Goal: Task Accomplishment & Management: Manage account settings

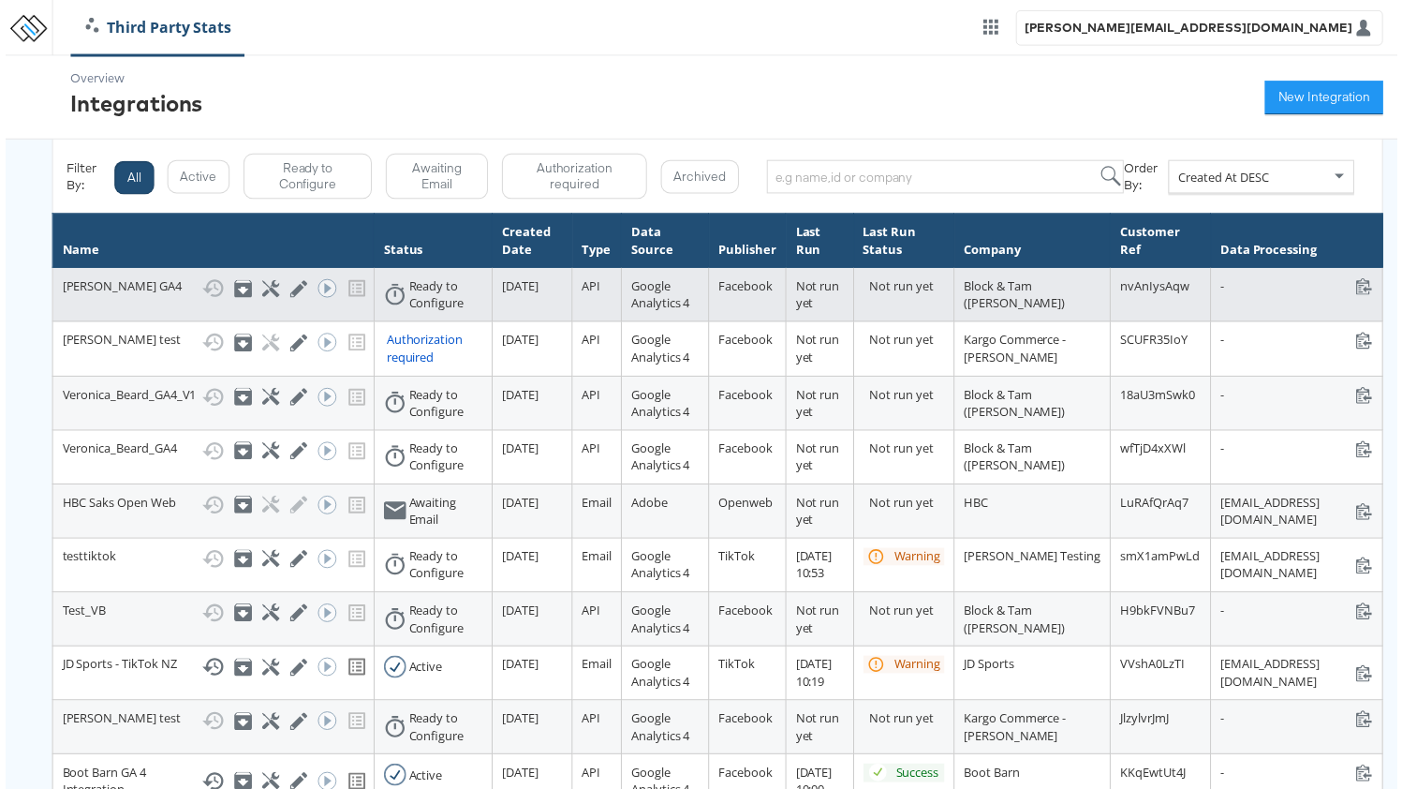
click at [124, 324] on td "Veronica Beard GA4 Show History Archive Configure Edit Integration Run ACE Work…" at bounding box center [210, 297] width 324 height 54
click at [265, 289] on icon at bounding box center [268, 291] width 18 height 18
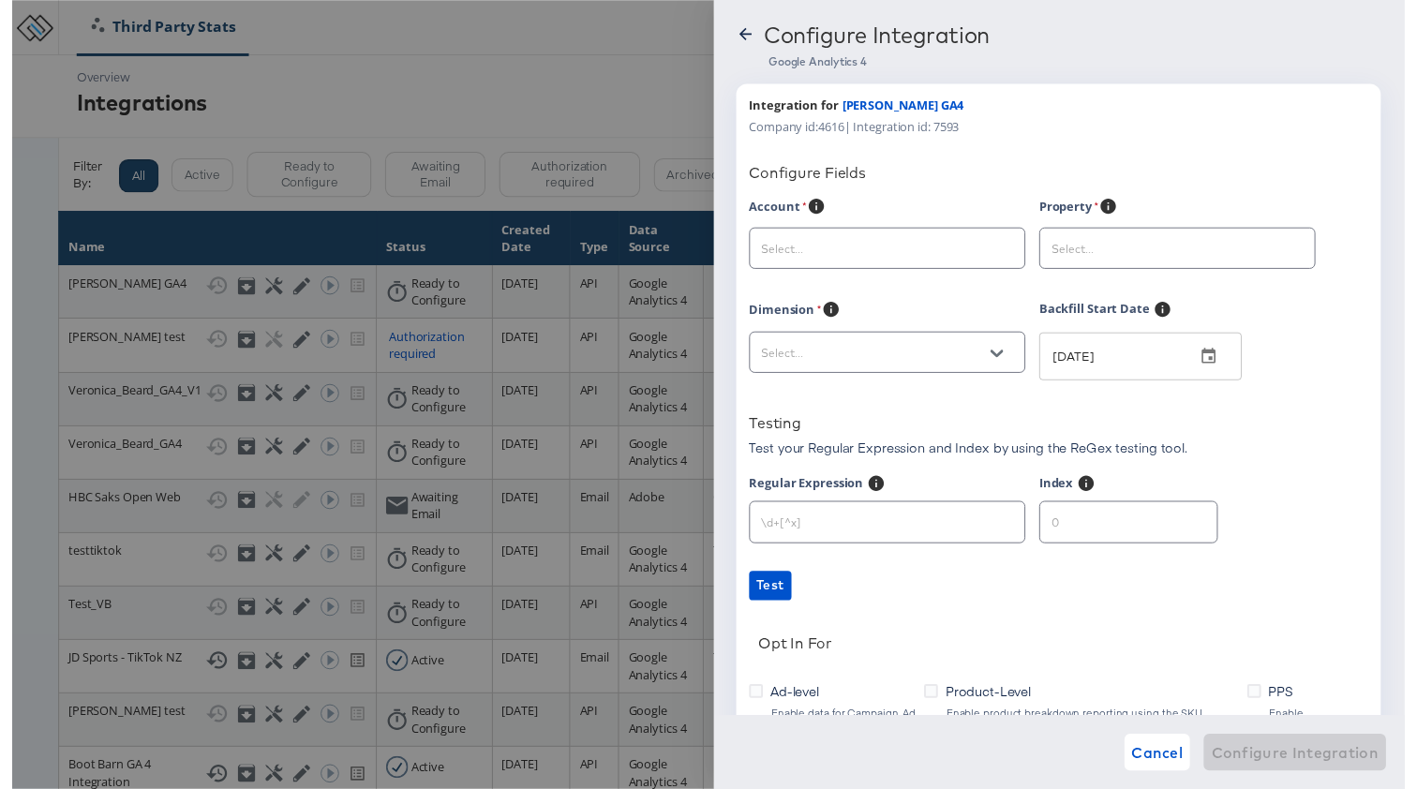
click at [868, 260] on input "text" at bounding box center [875, 254] width 235 height 22
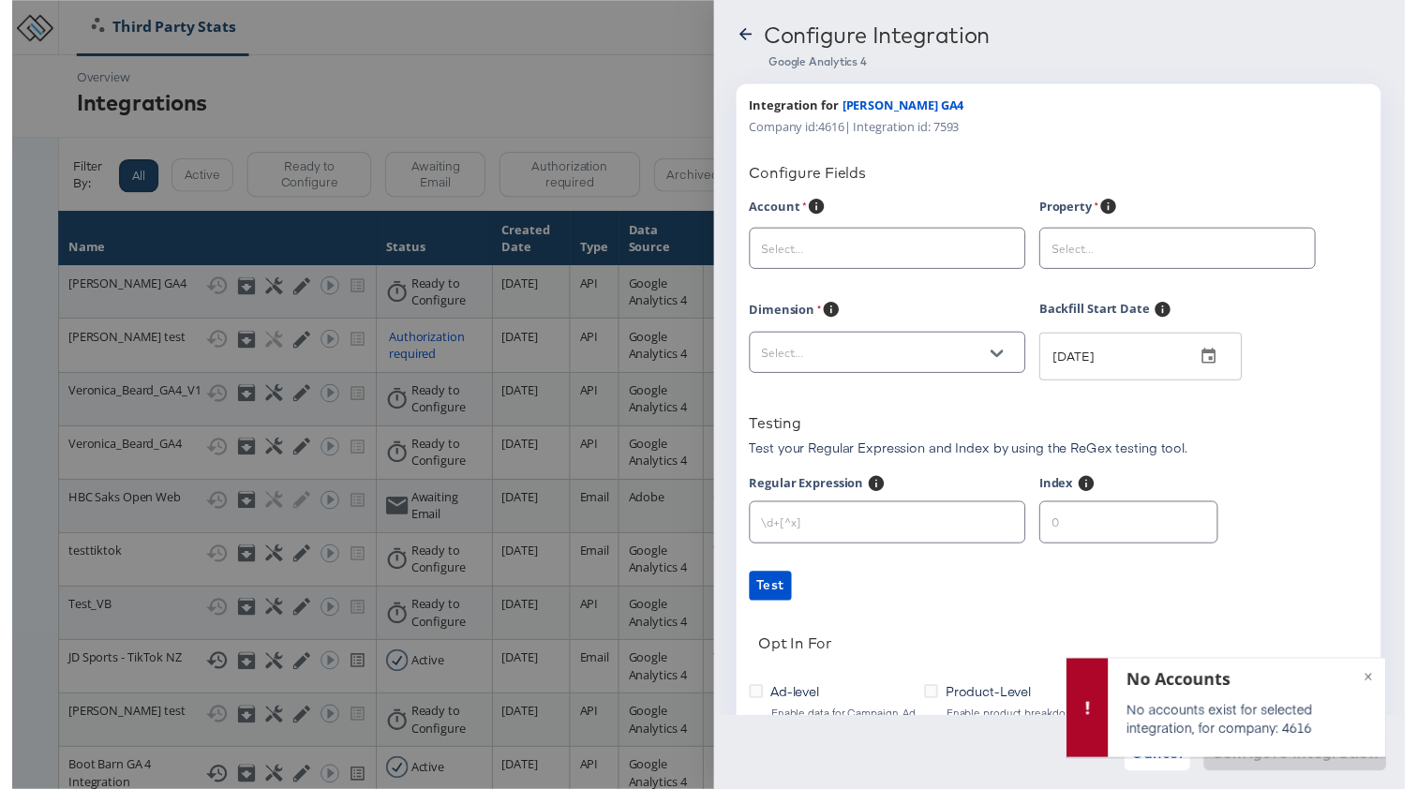
click at [851, 267] on div at bounding box center [889, 252] width 281 height 42
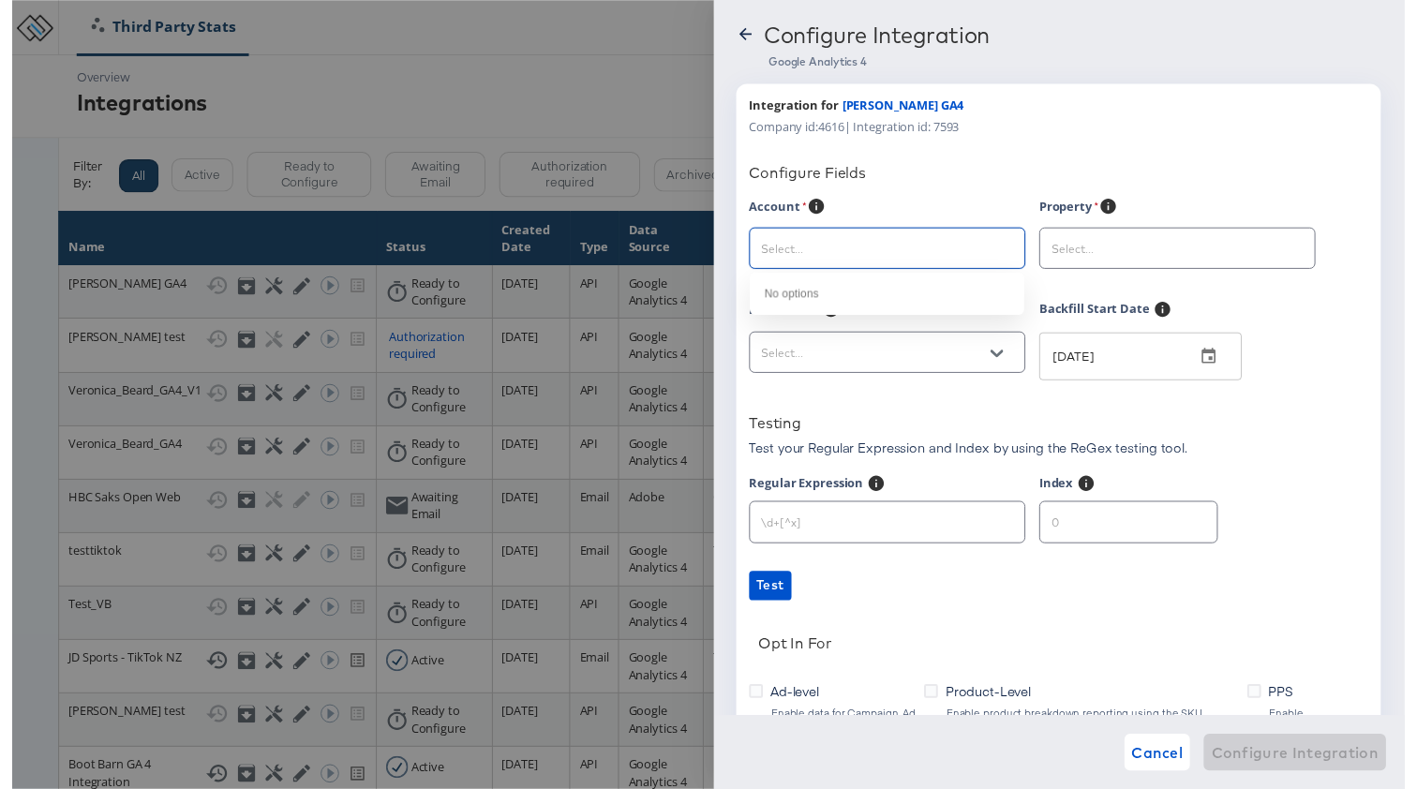
click at [845, 257] on input "text" at bounding box center [875, 254] width 235 height 22
click at [412, 267] on div at bounding box center [708, 401] width 1417 height 803
click at [406, 271] on div at bounding box center [708, 401] width 1417 height 803
click at [740, 29] on icon at bounding box center [745, 34] width 19 height 19
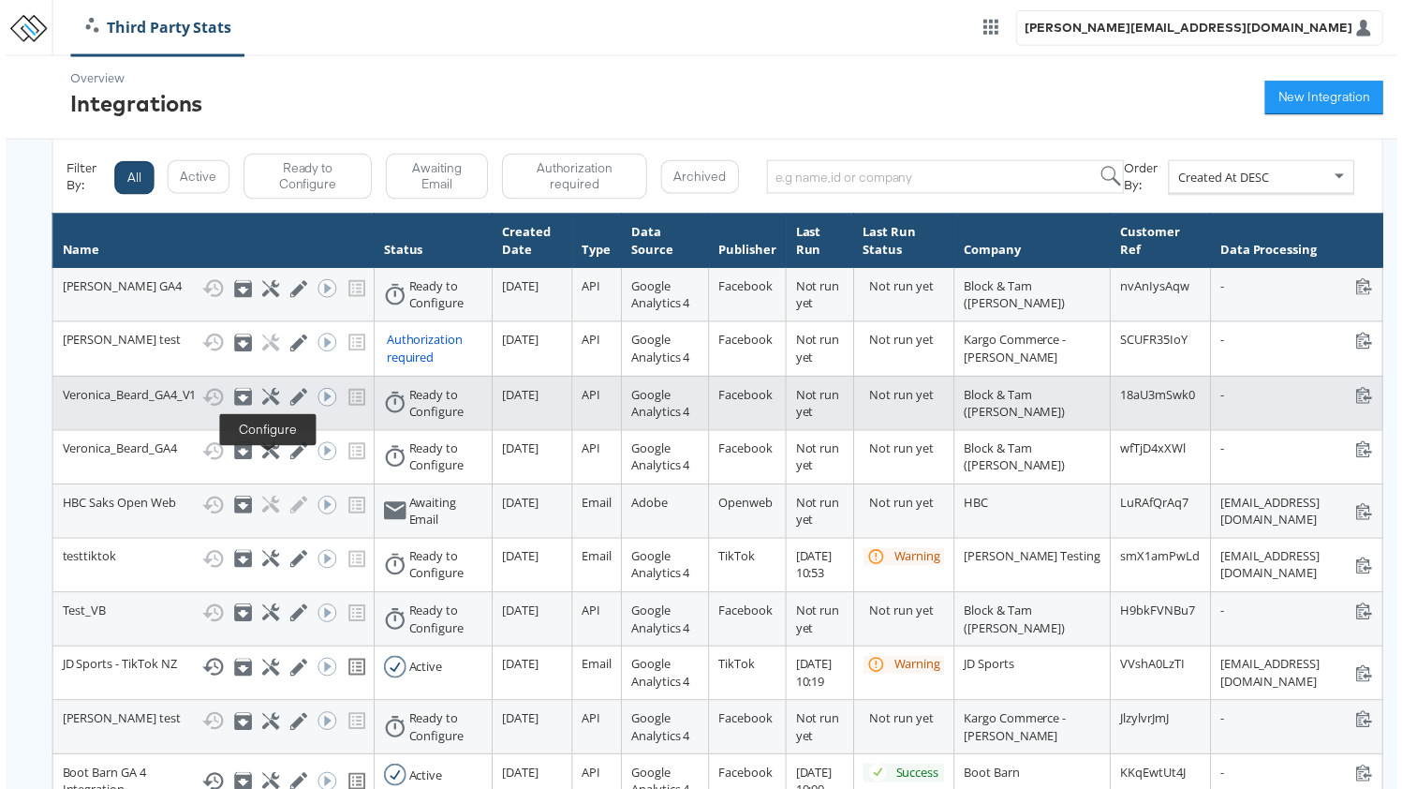
click at [260, 408] on icon at bounding box center [268, 400] width 18 height 18
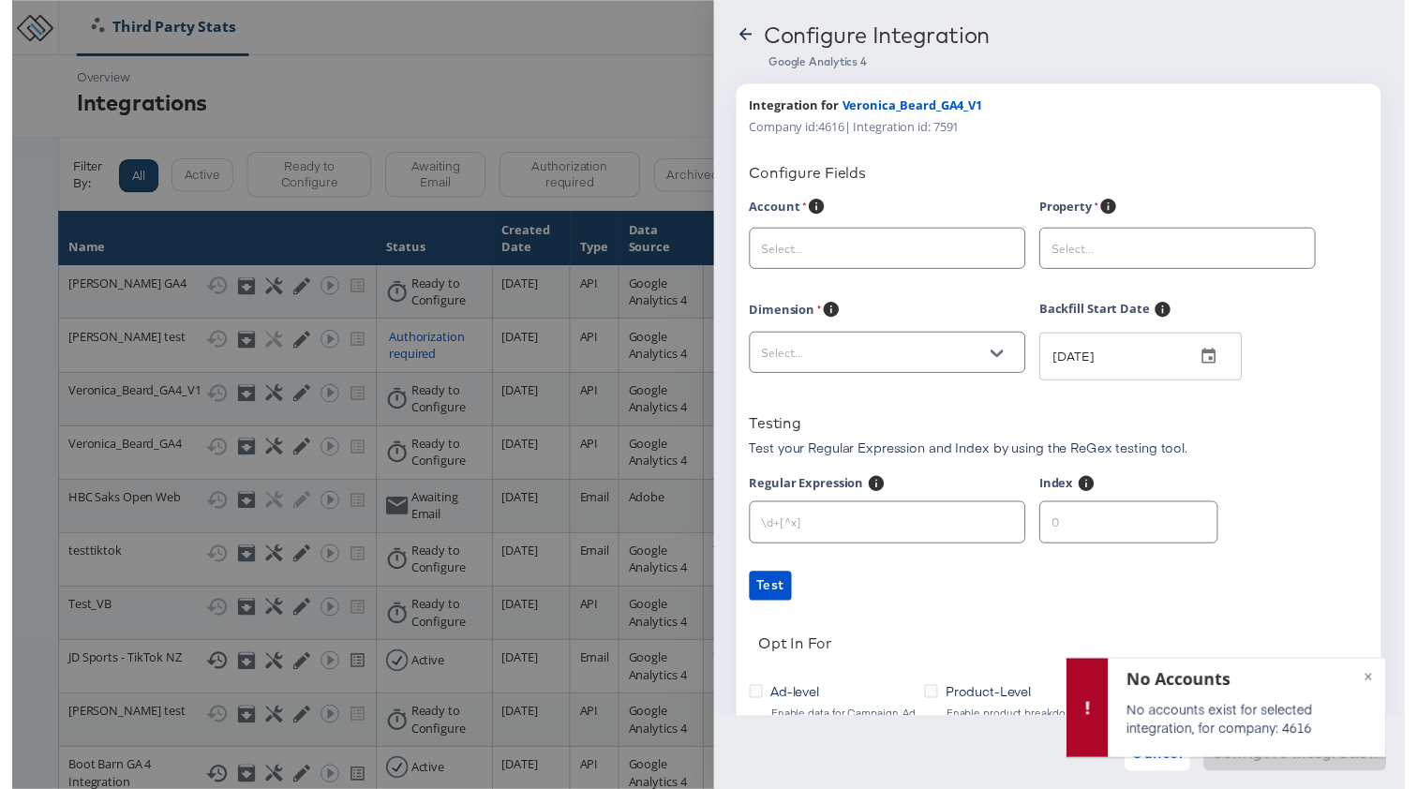
click at [475, 384] on div at bounding box center [708, 401] width 1417 height 803
drag, startPoint x: 442, startPoint y: 405, endPoint x: 575, endPoint y: 289, distance: 176.6
click at [445, 402] on div at bounding box center [708, 401] width 1417 height 803
click at [739, 33] on icon at bounding box center [745, 34] width 19 height 19
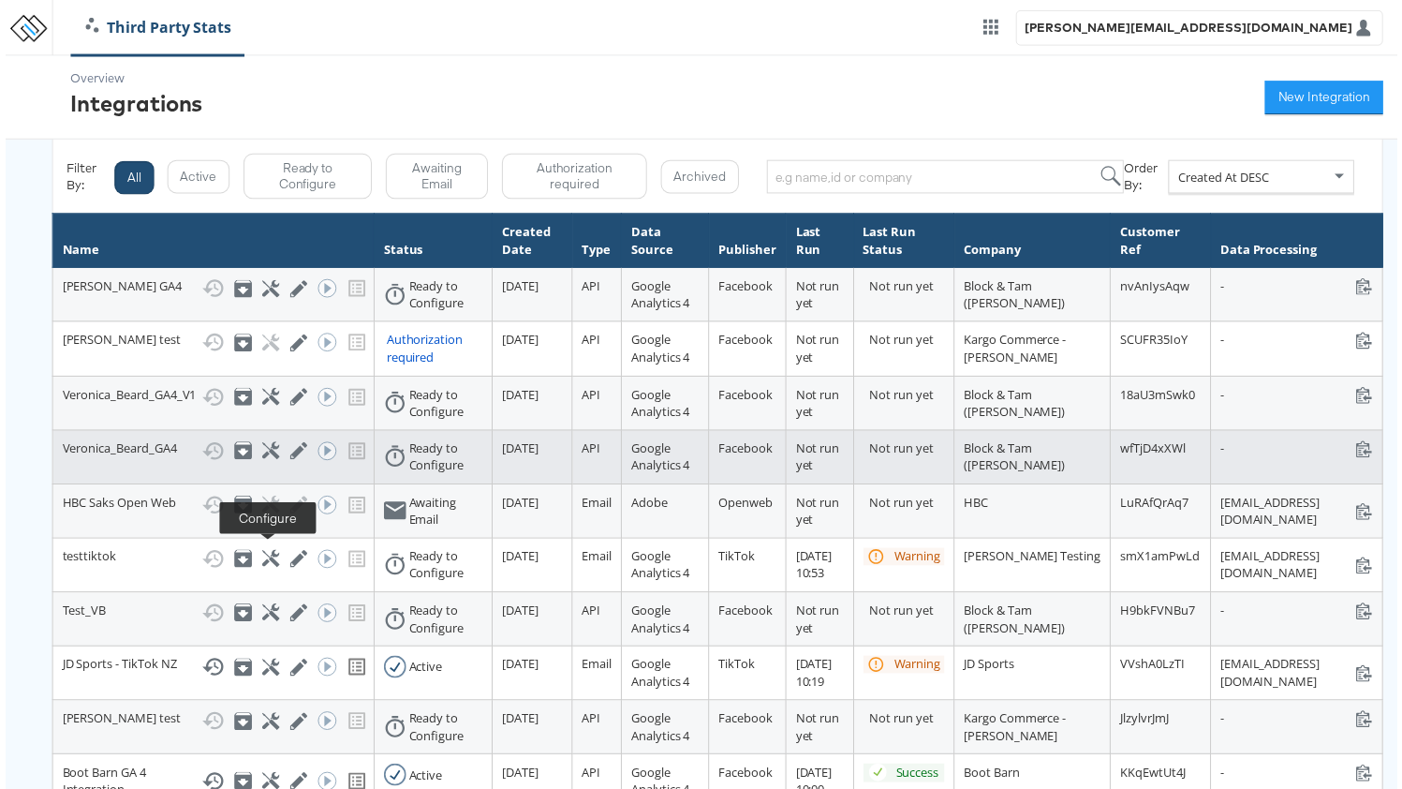
click at [261, 463] on icon at bounding box center [268, 454] width 18 height 18
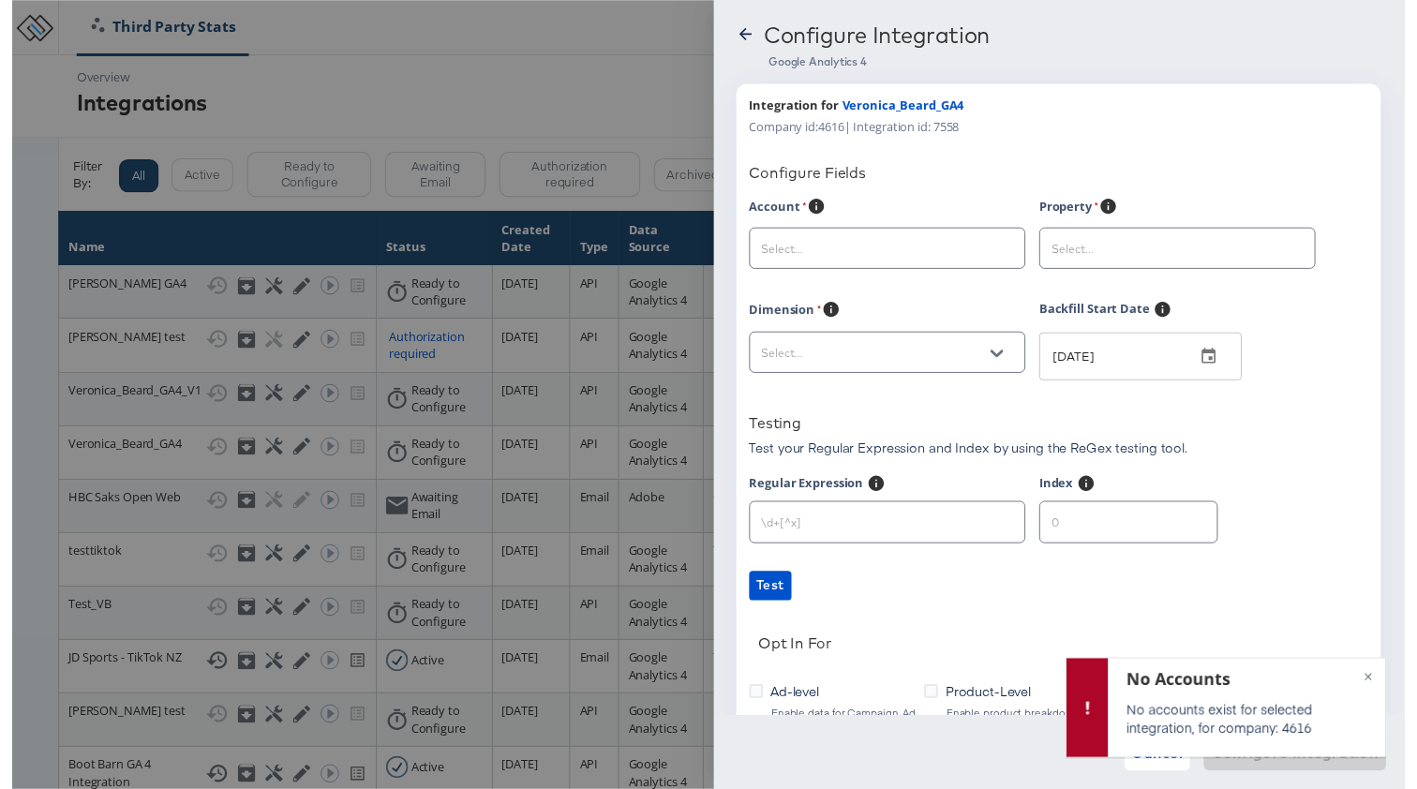
click at [890, 267] on div at bounding box center [889, 252] width 281 height 42
click at [890, 260] on input "text" at bounding box center [875, 254] width 235 height 22
click at [891, 259] on input "text" at bounding box center [875, 254] width 235 height 22
click at [892, 259] on input "text" at bounding box center [875, 254] width 235 height 22
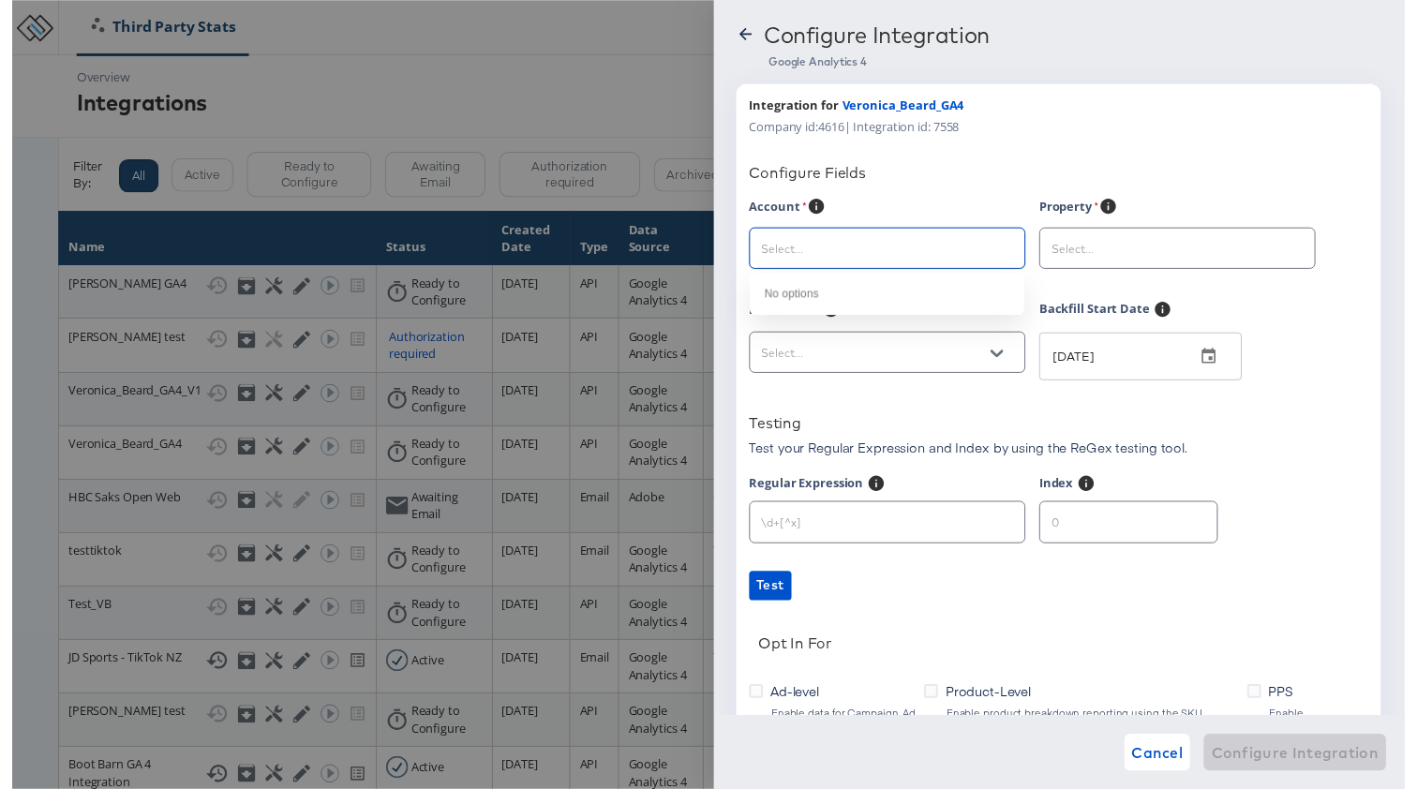
click at [802, 261] on input "text" at bounding box center [875, 254] width 235 height 22
click at [805, 256] on input "text" at bounding box center [875, 254] width 235 height 22
click at [805, 351] on input "text" at bounding box center [875, 360] width 235 height 22
click at [806, 260] on input "text" at bounding box center [875, 254] width 235 height 22
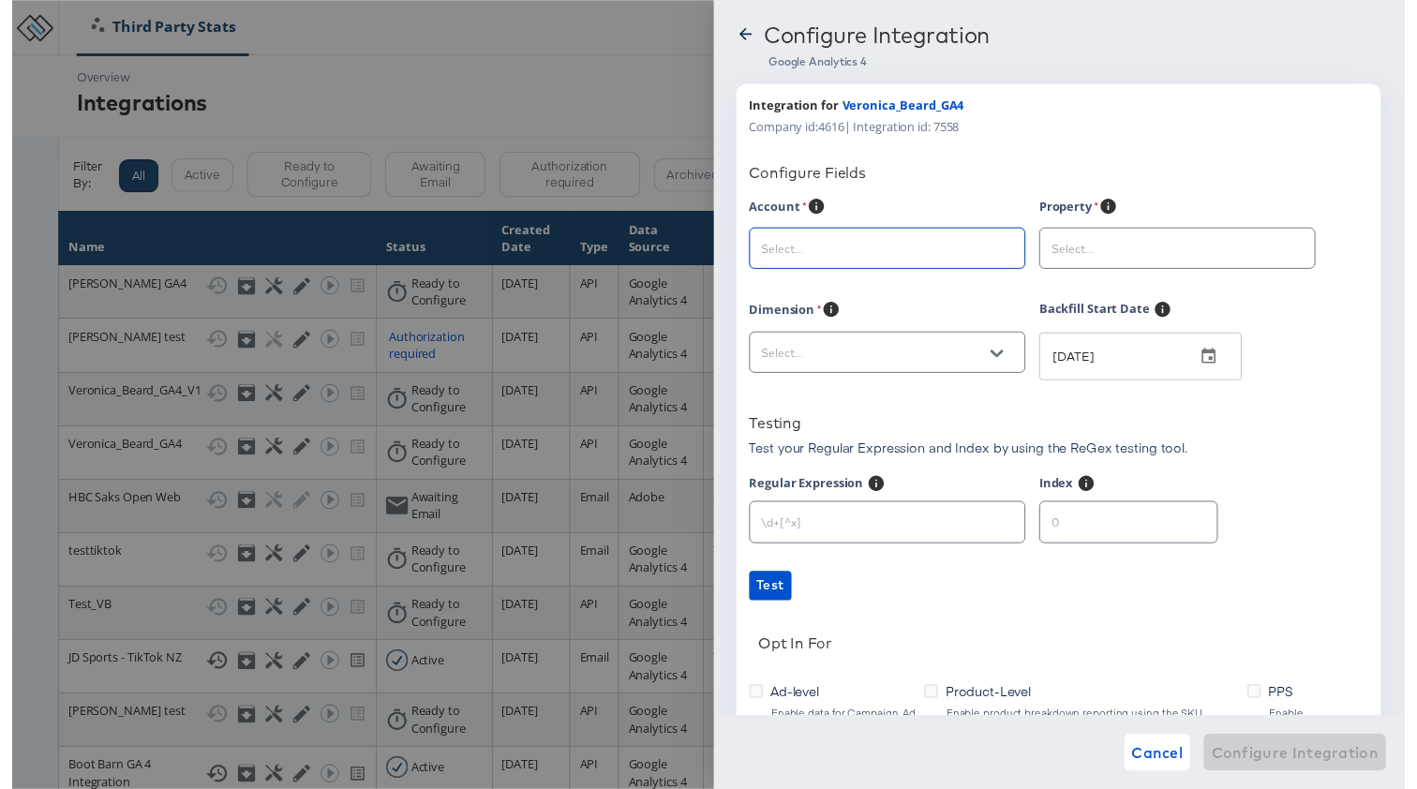
click at [806, 257] on input "text" at bounding box center [875, 254] width 235 height 22
click at [597, 273] on div at bounding box center [708, 401] width 1417 height 803
click at [743, 41] on icon at bounding box center [745, 34] width 19 height 19
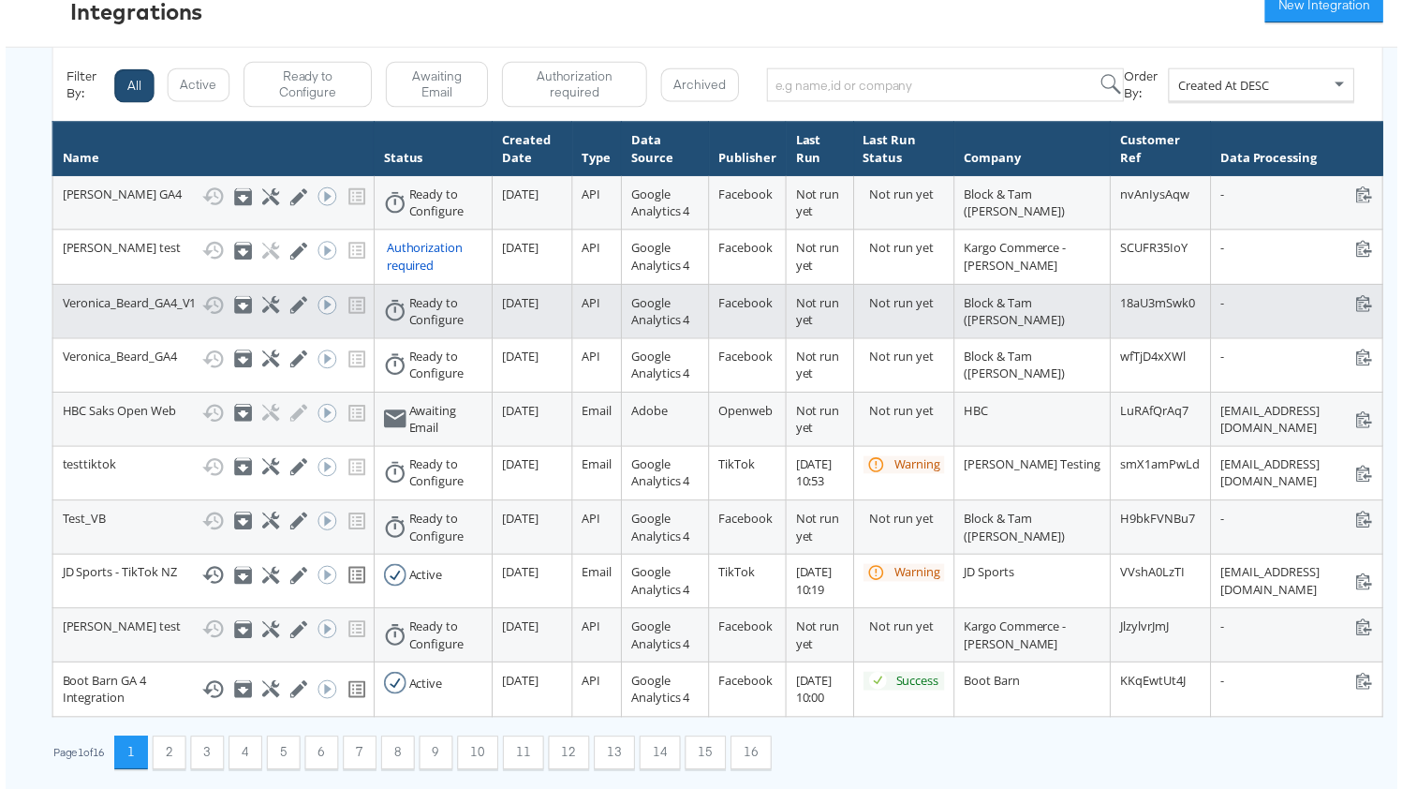
scroll to position [308, 0]
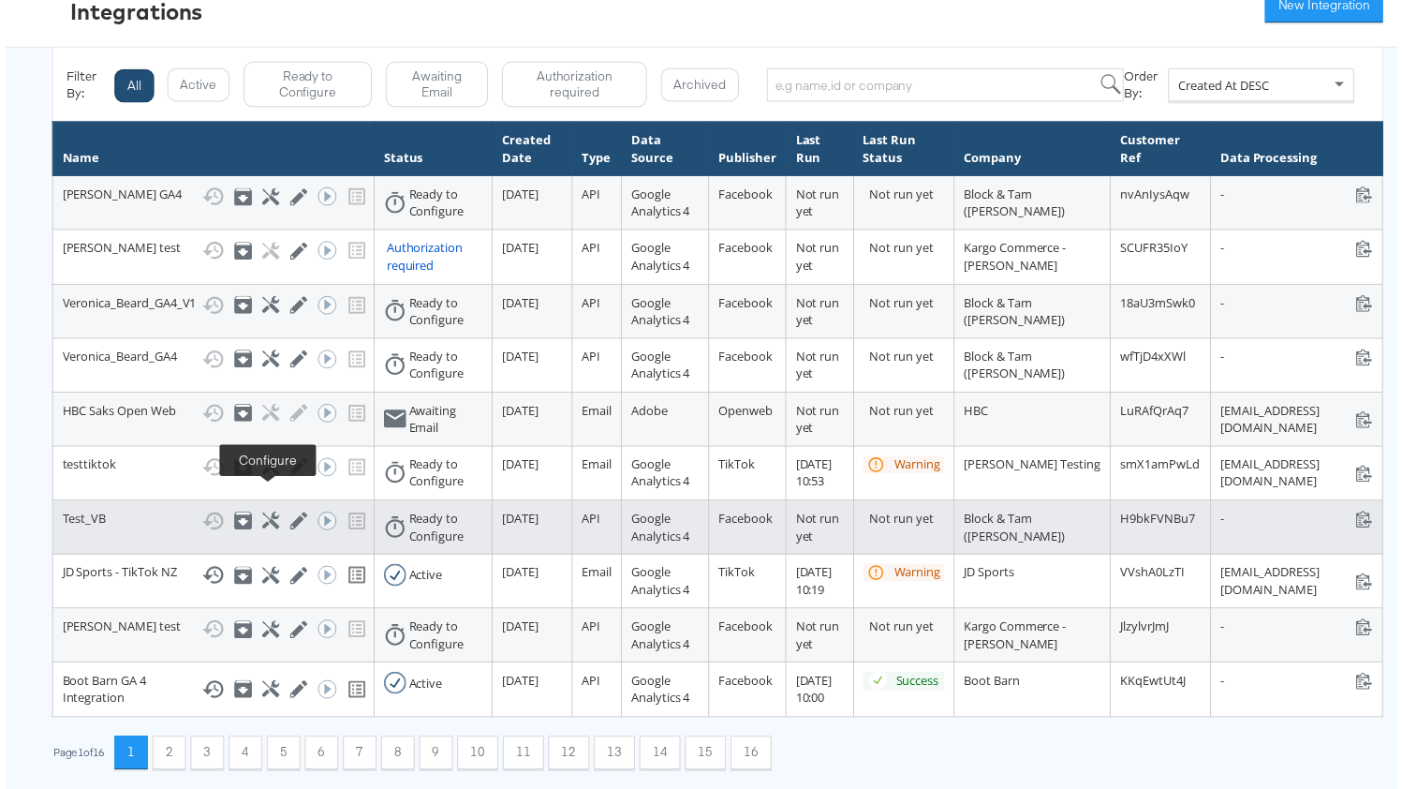
click at [271, 515] on icon at bounding box center [268, 524] width 18 height 18
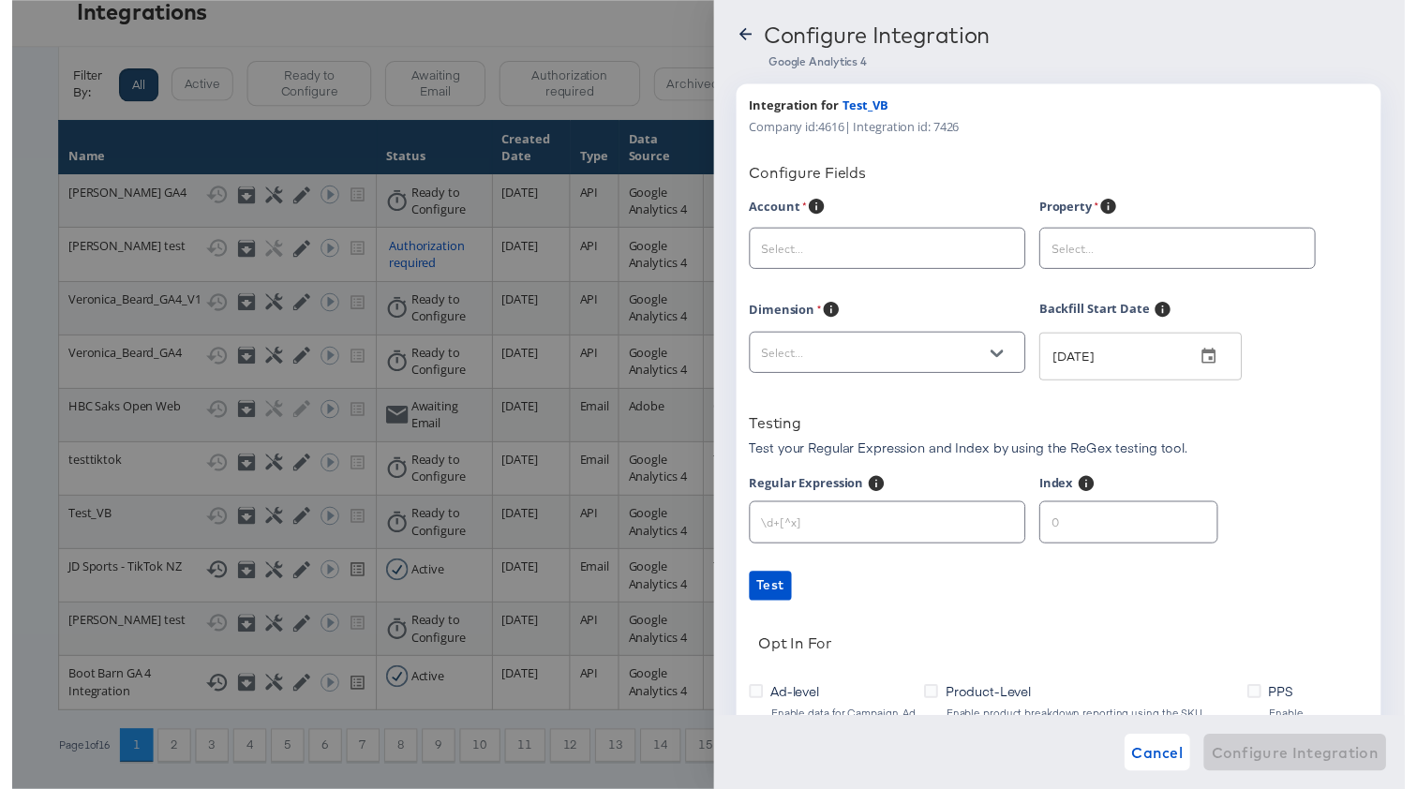
click at [952, 259] on input "text" at bounding box center [875, 254] width 235 height 22
click at [927, 184] on div "Configure Fields" at bounding box center [1064, 175] width 630 height 19
click at [898, 350] on input "text" at bounding box center [875, 360] width 235 height 22
click at [897, 350] on input "text" at bounding box center [875, 360] width 235 height 22
click at [890, 359] on input "text" at bounding box center [875, 360] width 235 height 22
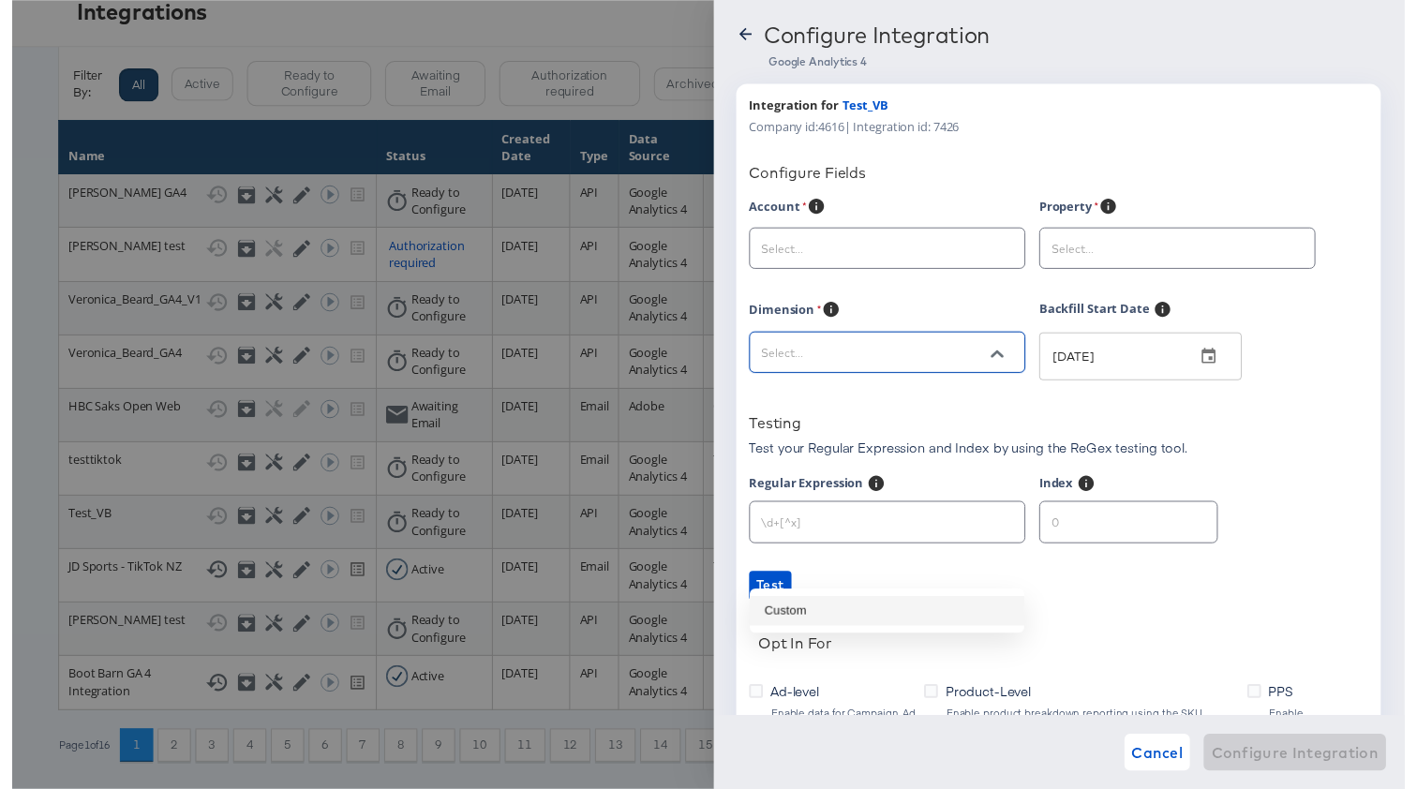
click at [881, 259] on input "text" at bounding box center [875, 254] width 235 height 22
click at [880, 257] on input "text" at bounding box center [875, 254] width 235 height 22
click at [835, 247] on input "text" at bounding box center [875, 254] width 235 height 22
click at [869, 200] on div "Account" at bounding box center [896, 211] width 295 height 23
click at [751, 37] on icon at bounding box center [745, 34] width 19 height 19
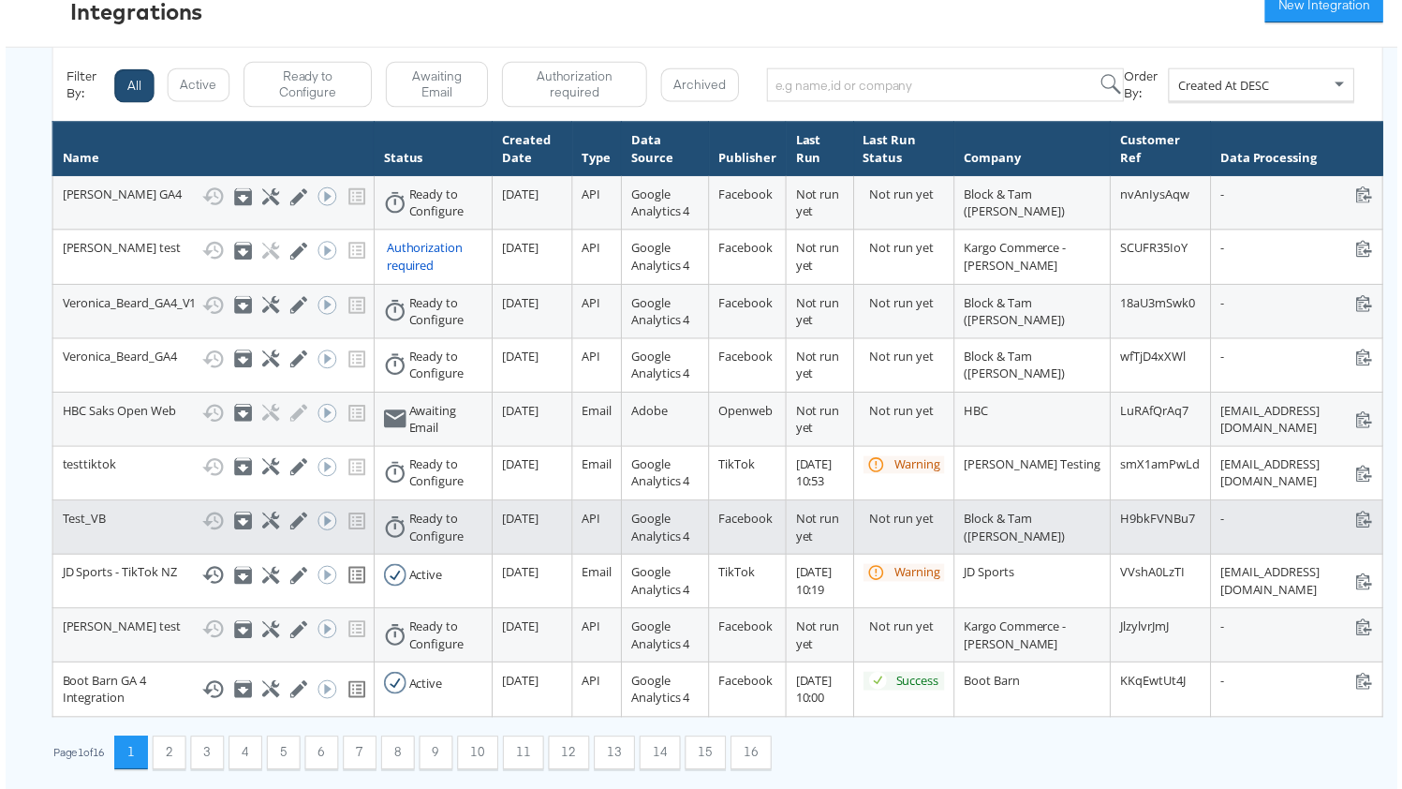
scroll to position [437, 0]
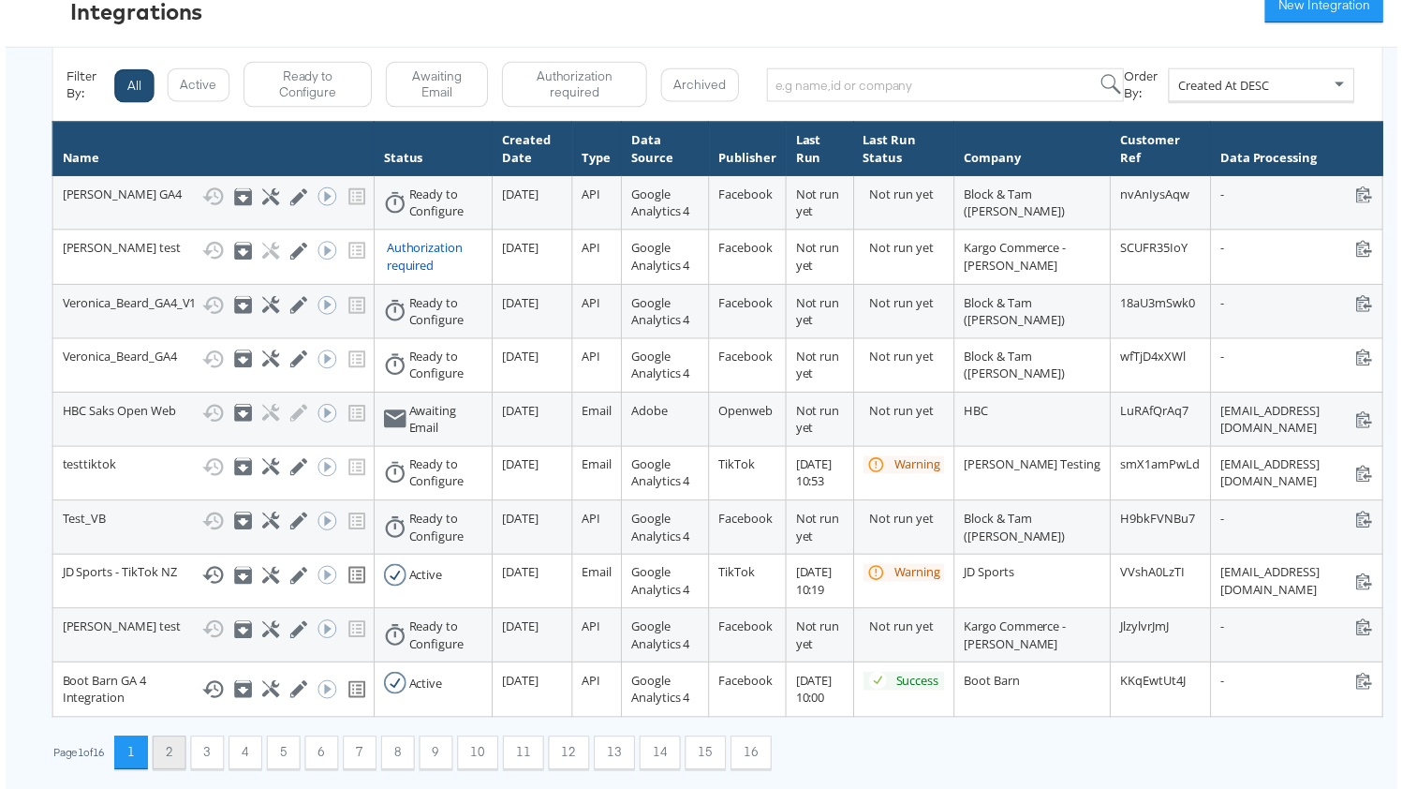
click at [165, 741] on button "2" at bounding box center [165, 758] width 34 height 34
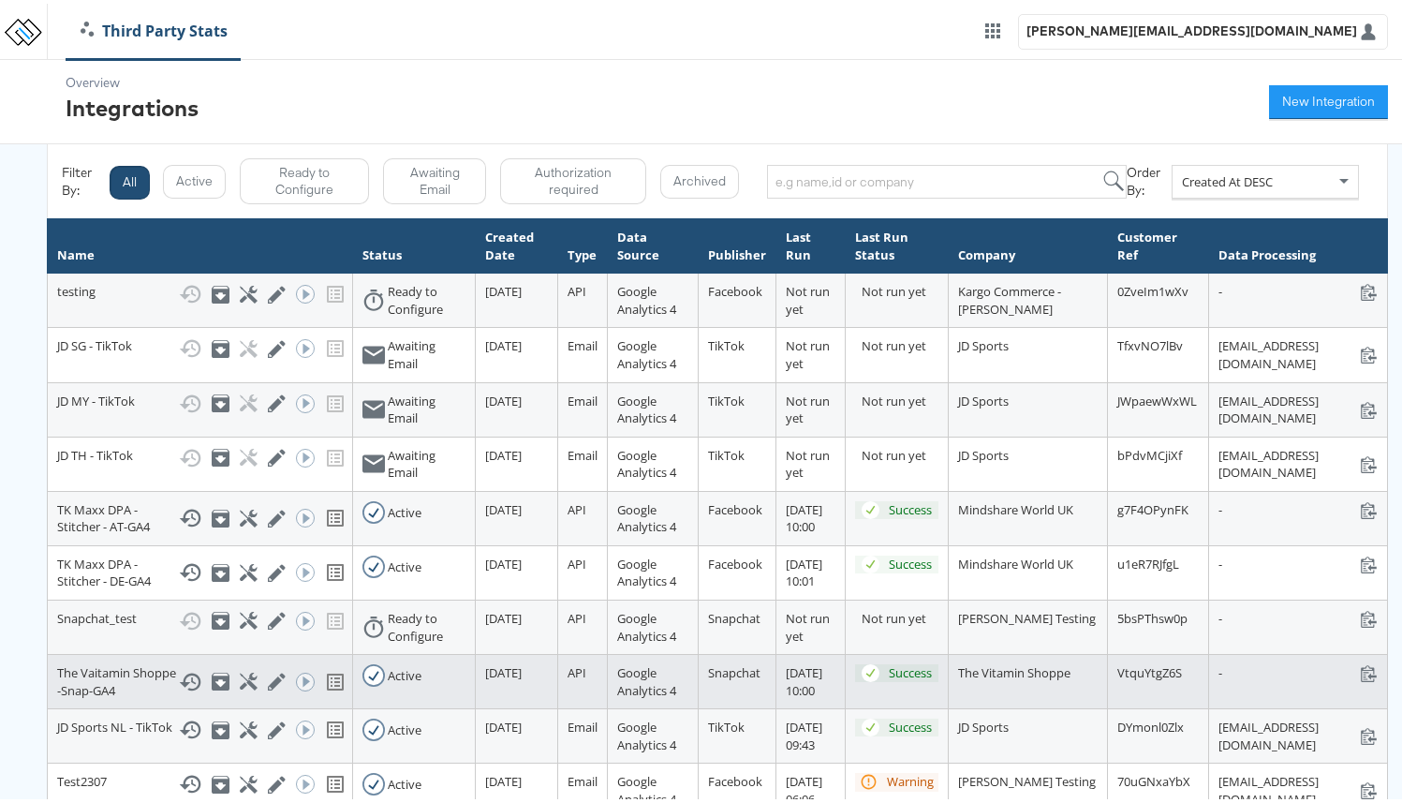
scroll to position [353, 0]
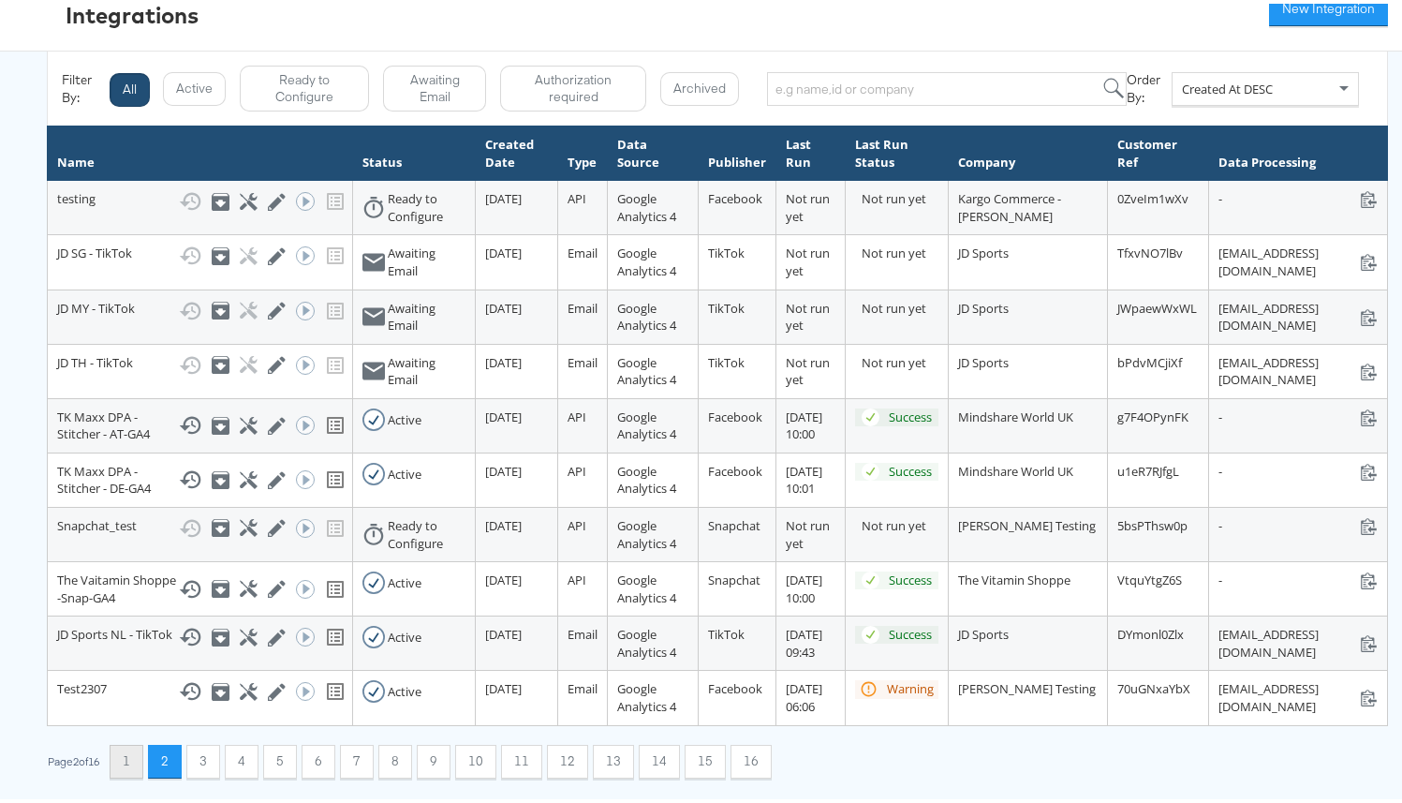
click at [130, 764] on button "1" at bounding box center [127, 758] width 34 height 34
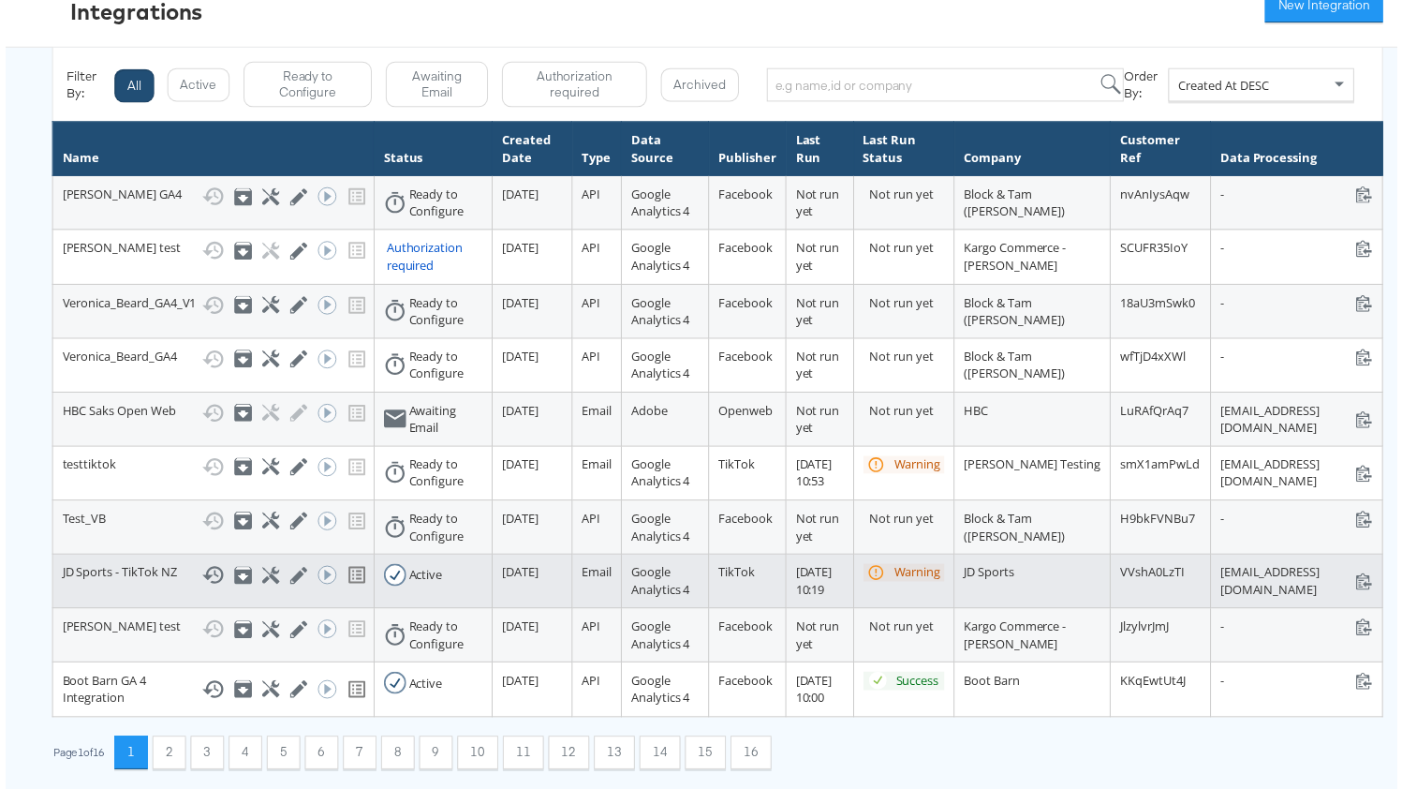
scroll to position [4, 0]
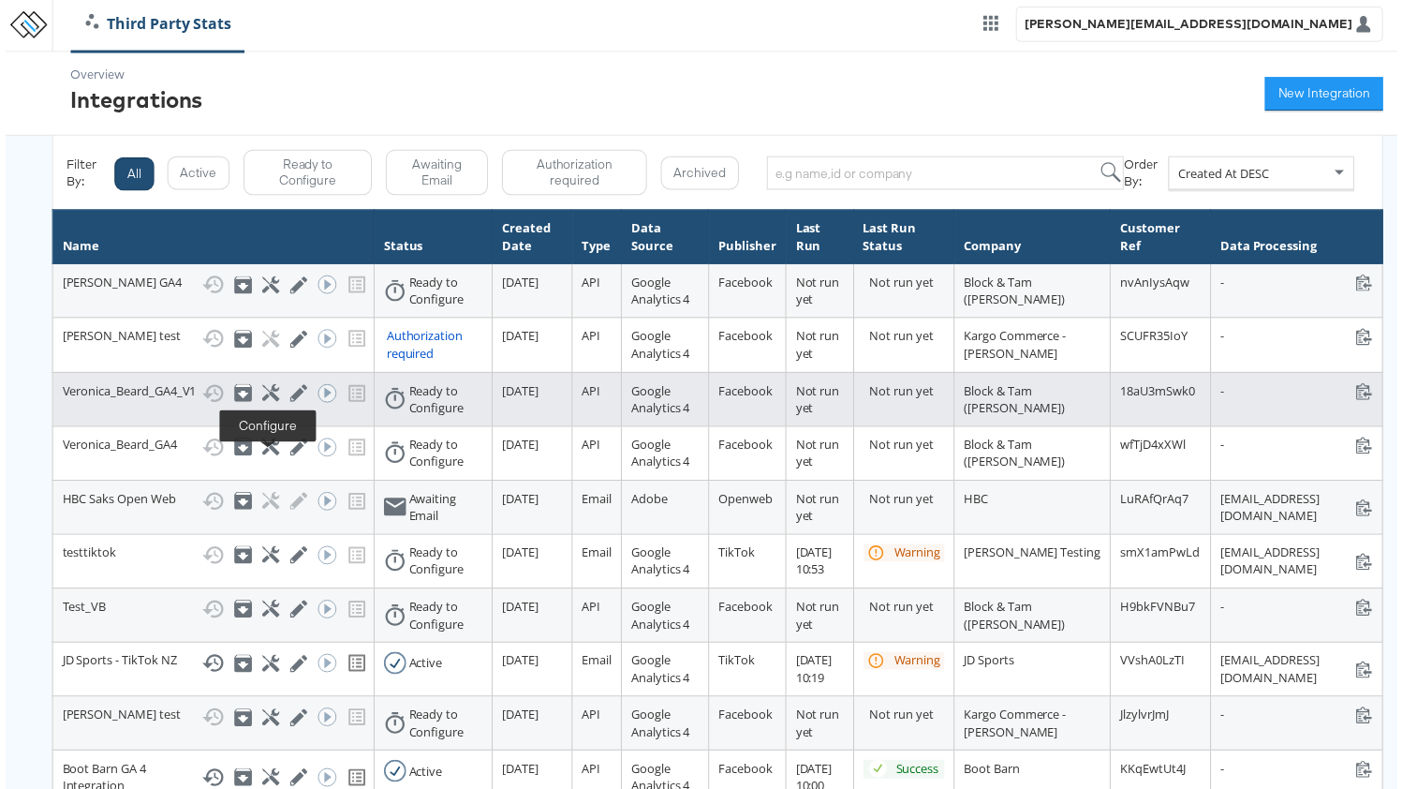
click at [272, 405] on icon at bounding box center [268, 396] width 18 height 18
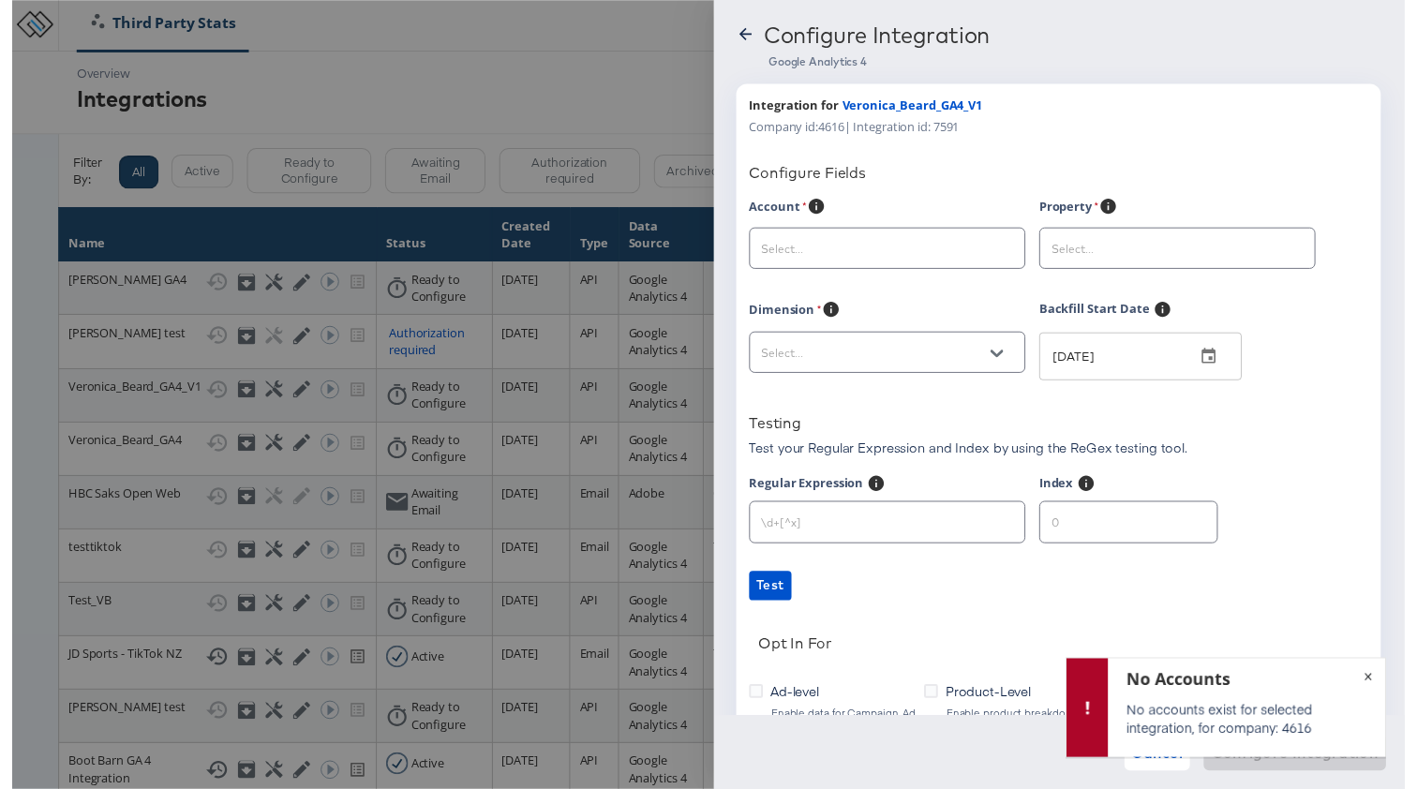
click at [1379, 675] on span "×" at bounding box center [1379, 685] width 8 height 21
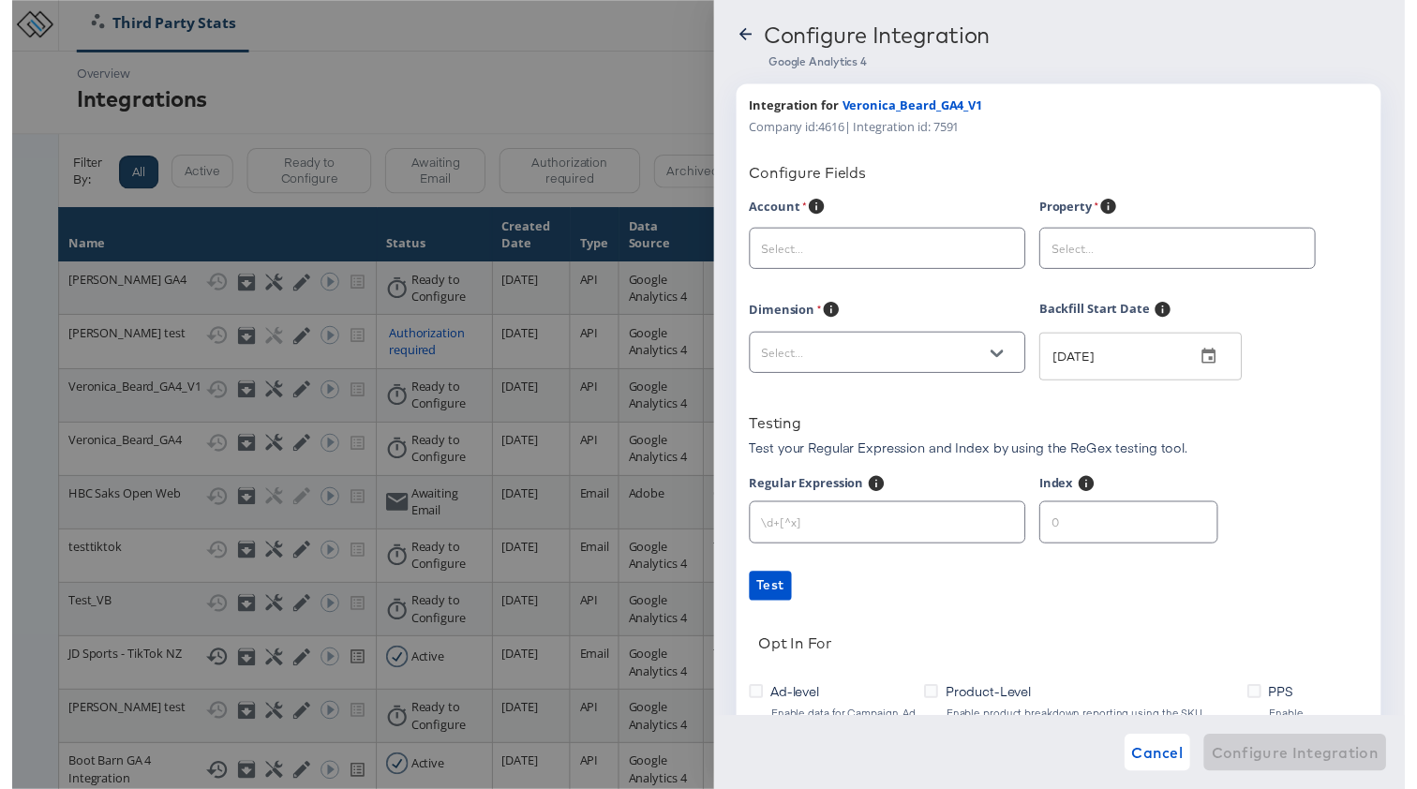
click at [945, 254] on input "text" at bounding box center [875, 254] width 235 height 22
click at [945, 252] on input "text" at bounding box center [875, 254] width 235 height 22
click at [898, 174] on div "Configure Fields" at bounding box center [1064, 175] width 630 height 19
click at [406, 301] on div at bounding box center [708, 401] width 1417 height 803
click at [370, 304] on div at bounding box center [708, 401] width 1417 height 803
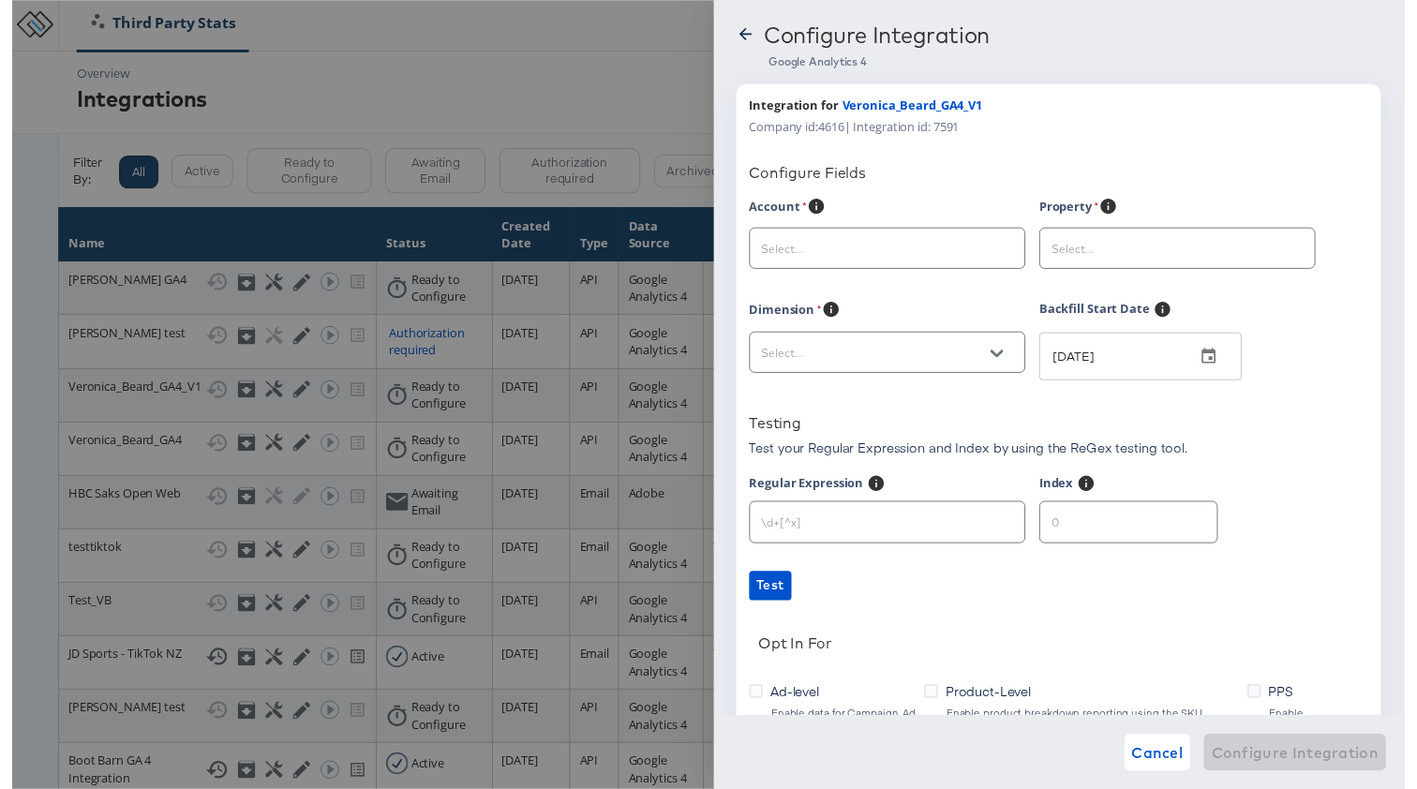
click at [744, 32] on icon at bounding box center [745, 34] width 12 height 12
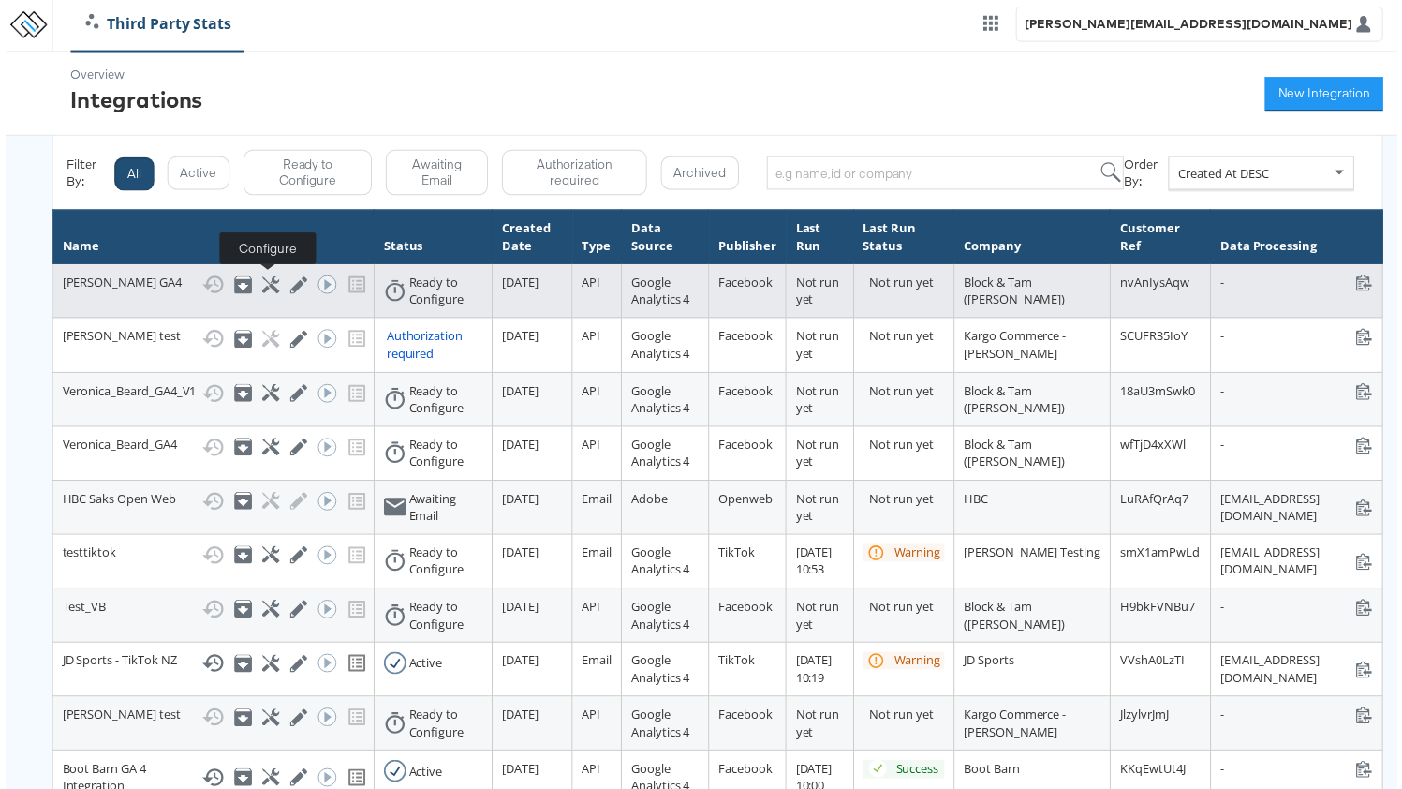
click at [265, 284] on icon at bounding box center [268, 287] width 18 height 18
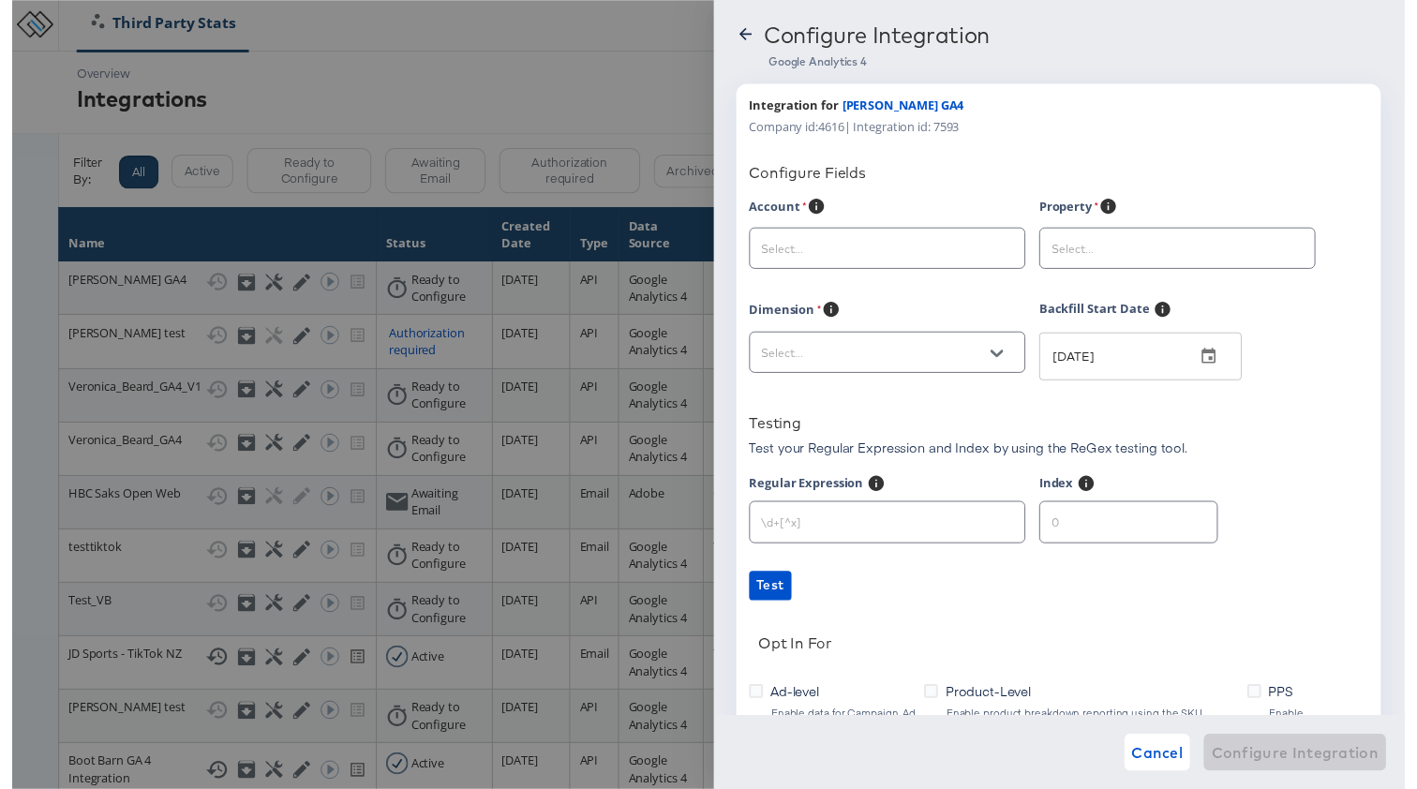
click at [751, 65] on div "Configure Integration Google Analytics 4 Integration for [PERSON_NAME] GA4 Comp…" at bounding box center [1065, 401] width 703 height 803
click at [749, 46] on div at bounding box center [745, 40] width 19 height 30
click at [743, 33] on icon at bounding box center [745, 34] width 12 height 12
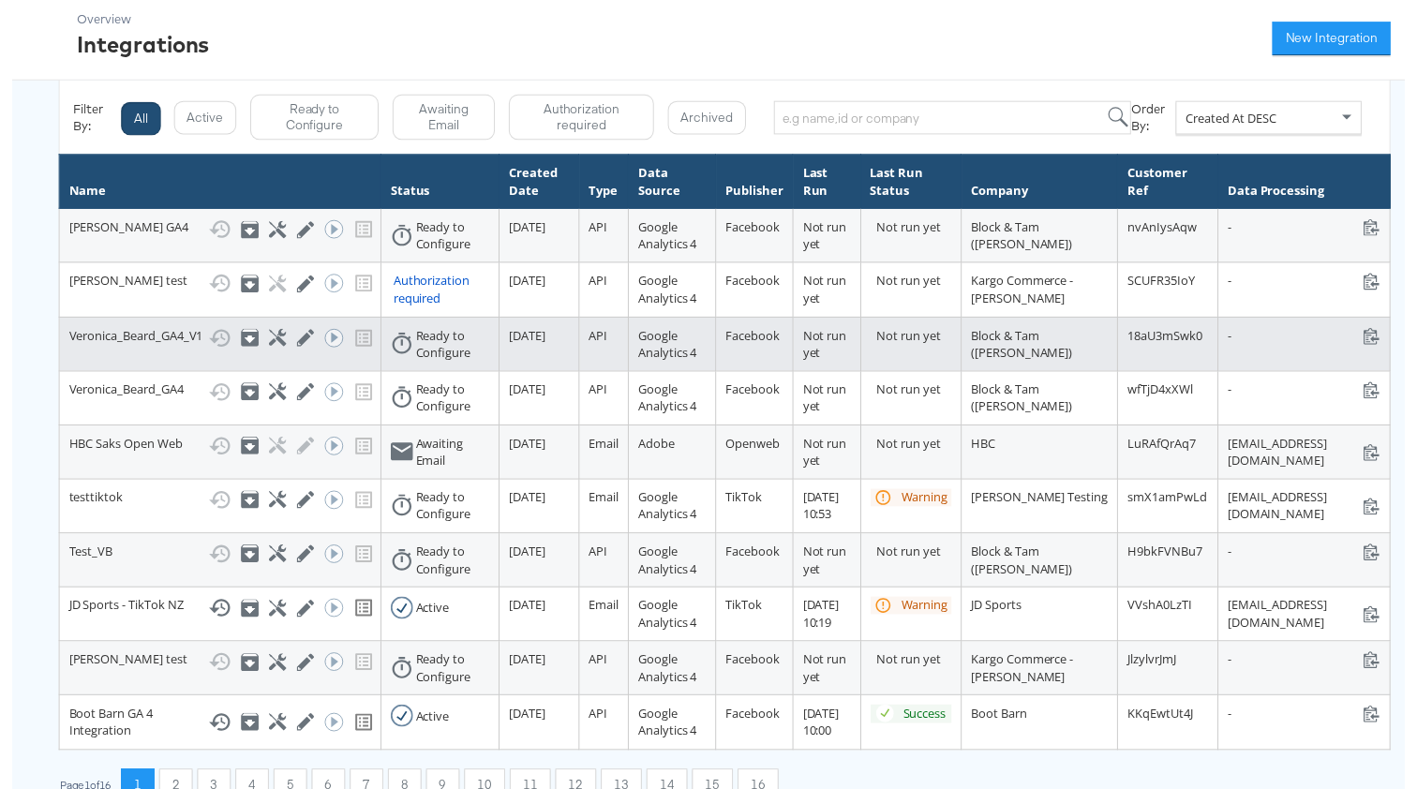
scroll to position [71, 0]
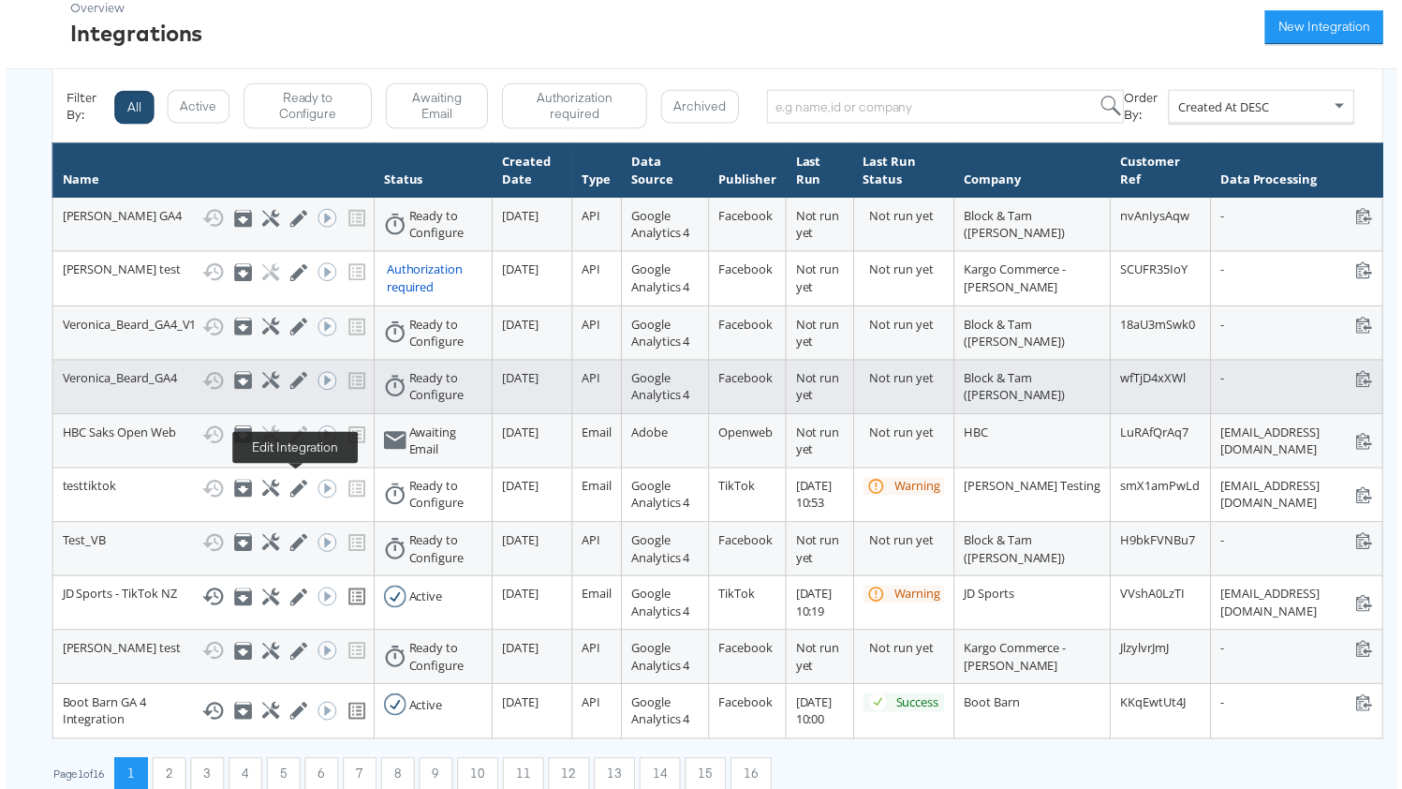
click at [287, 392] on icon at bounding box center [296, 383] width 18 height 18
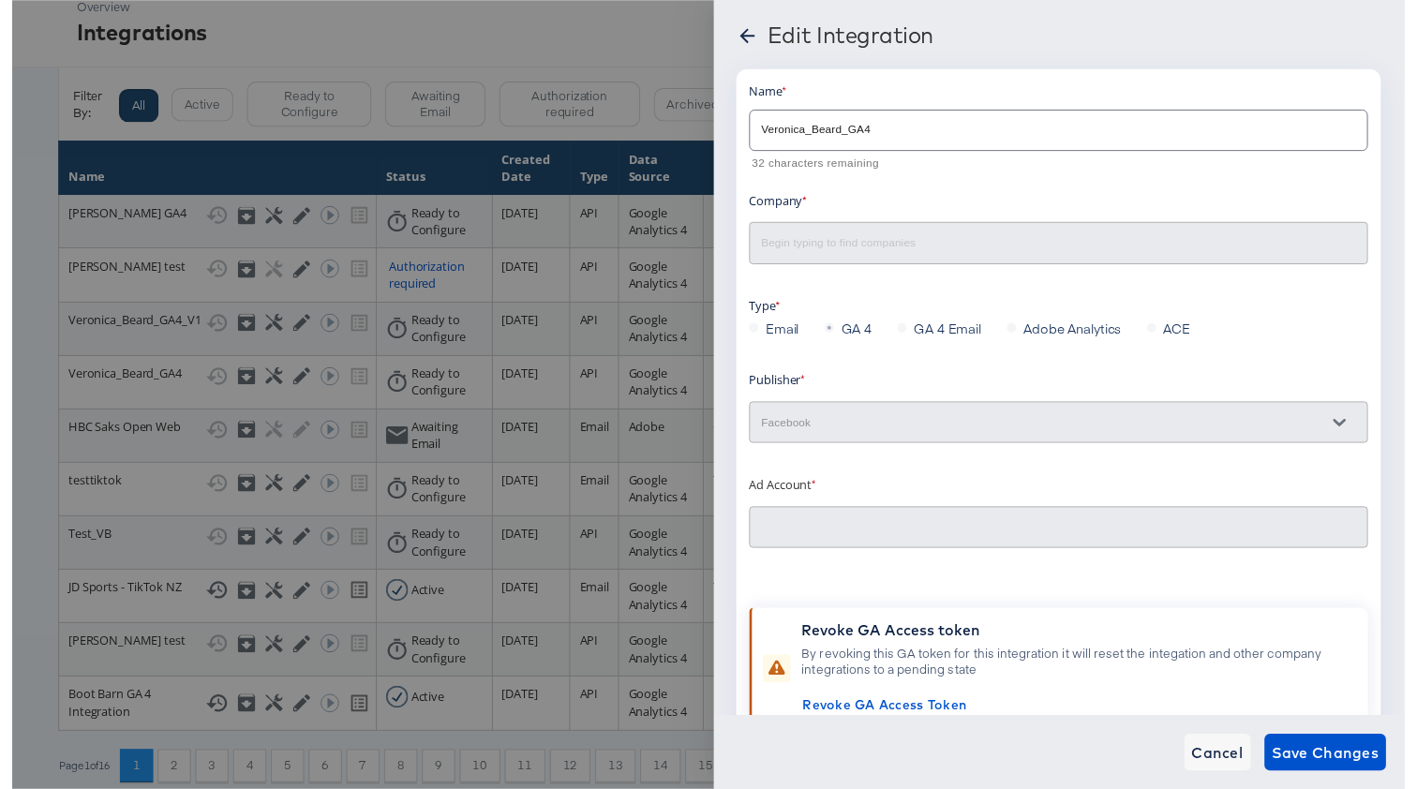
type input "[PERSON_NAME] 2.0: (ACT: 497801206465538)"
type input "Block & Tam ([PERSON_NAME])"
click at [752, 38] on icon at bounding box center [747, 36] width 22 height 22
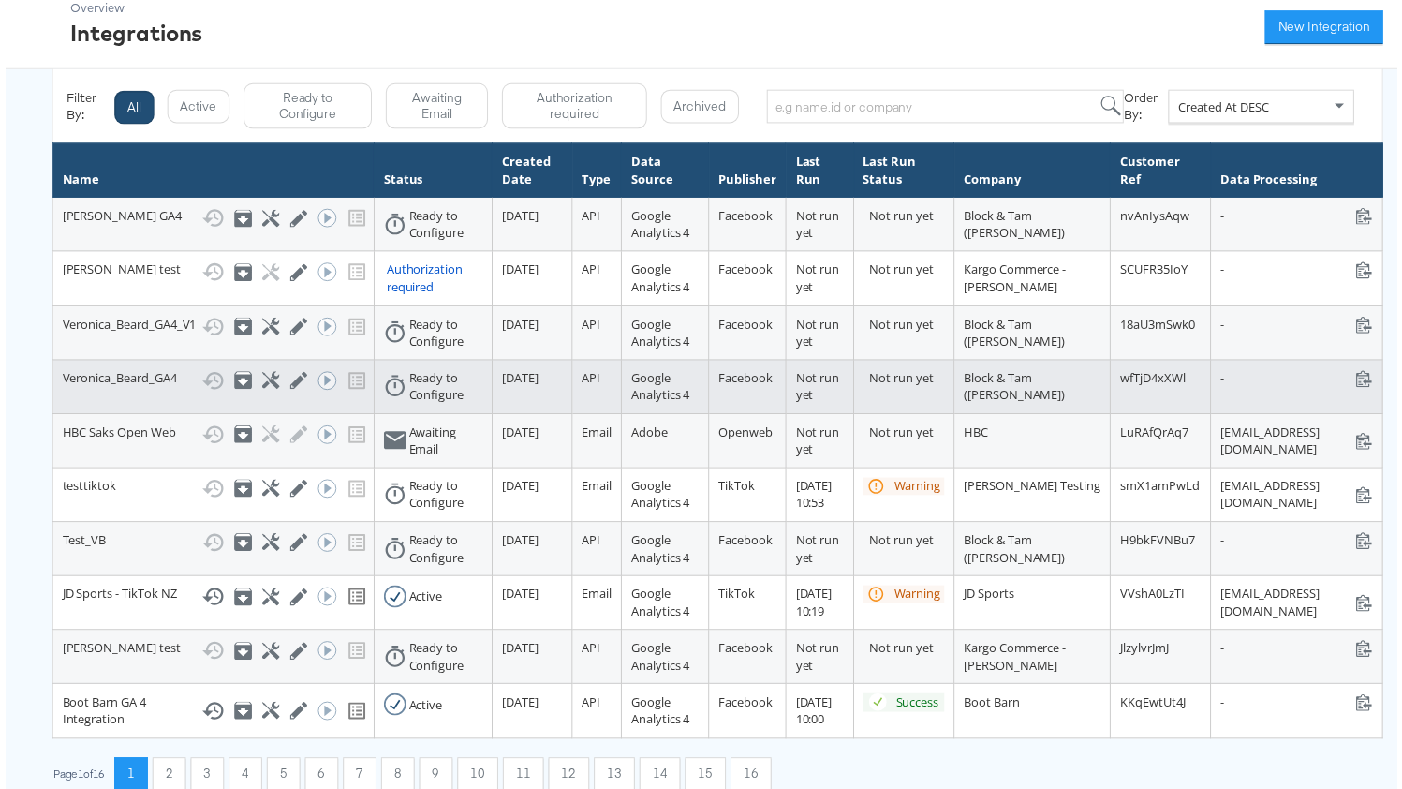
click at [255, 394] on div "Show History Archive Configure Edit Integration Run ACE Workflow Now" at bounding box center [280, 383] width 164 height 22
click at [265, 392] on icon at bounding box center [268, 383] width 18 height 18
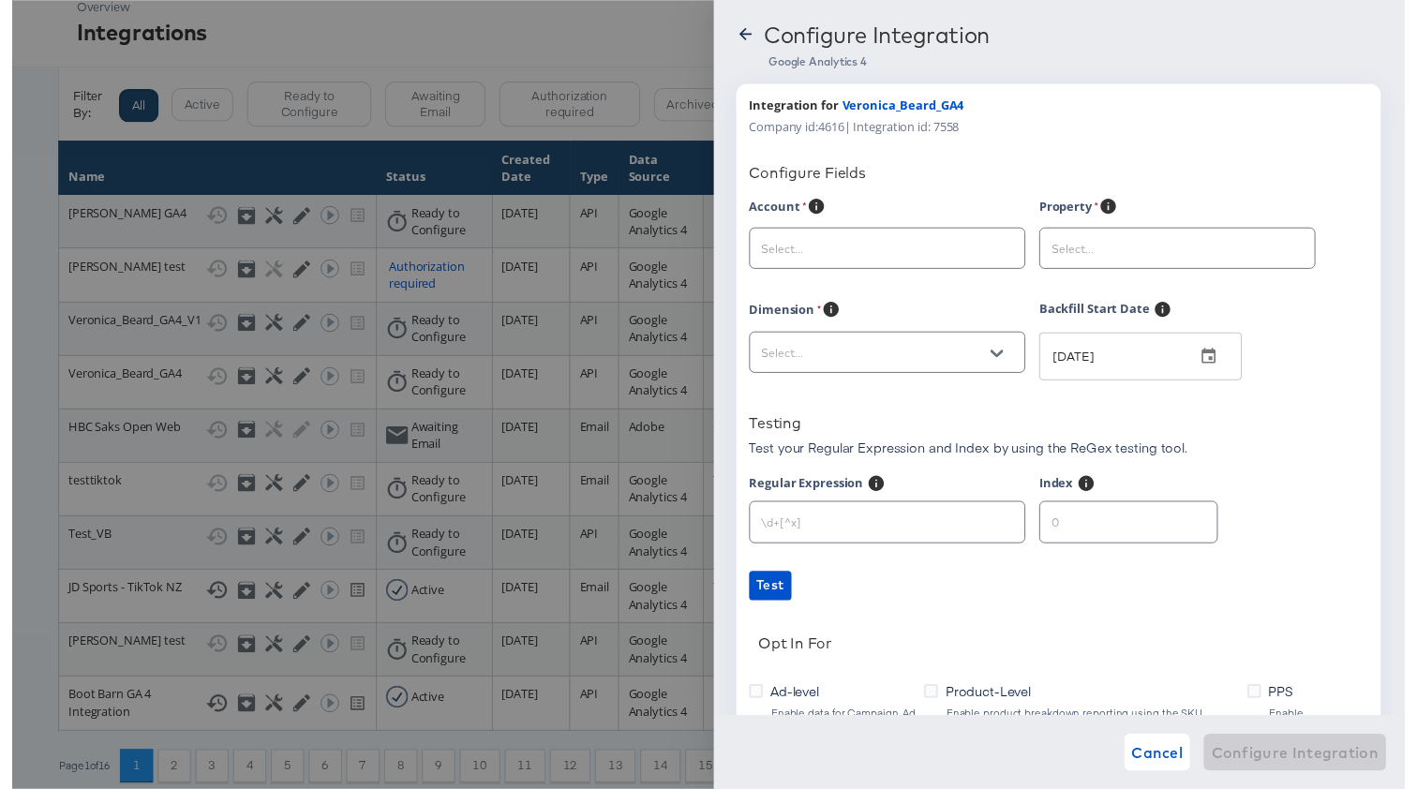
click at [351, 298] on div at bounding box center [708, 401] width 1417 height 803
drag, startPoint x: 241, startPoint y: 330, endPoint x: 769, endPoint y: 592, distance: 589.9
click at [243, 331] on div at bounding box center [708, 401] width 1417 height 803
click at [1155, 752] on span "Cancel" at bounding box center [1165, 765] width 52 height 26
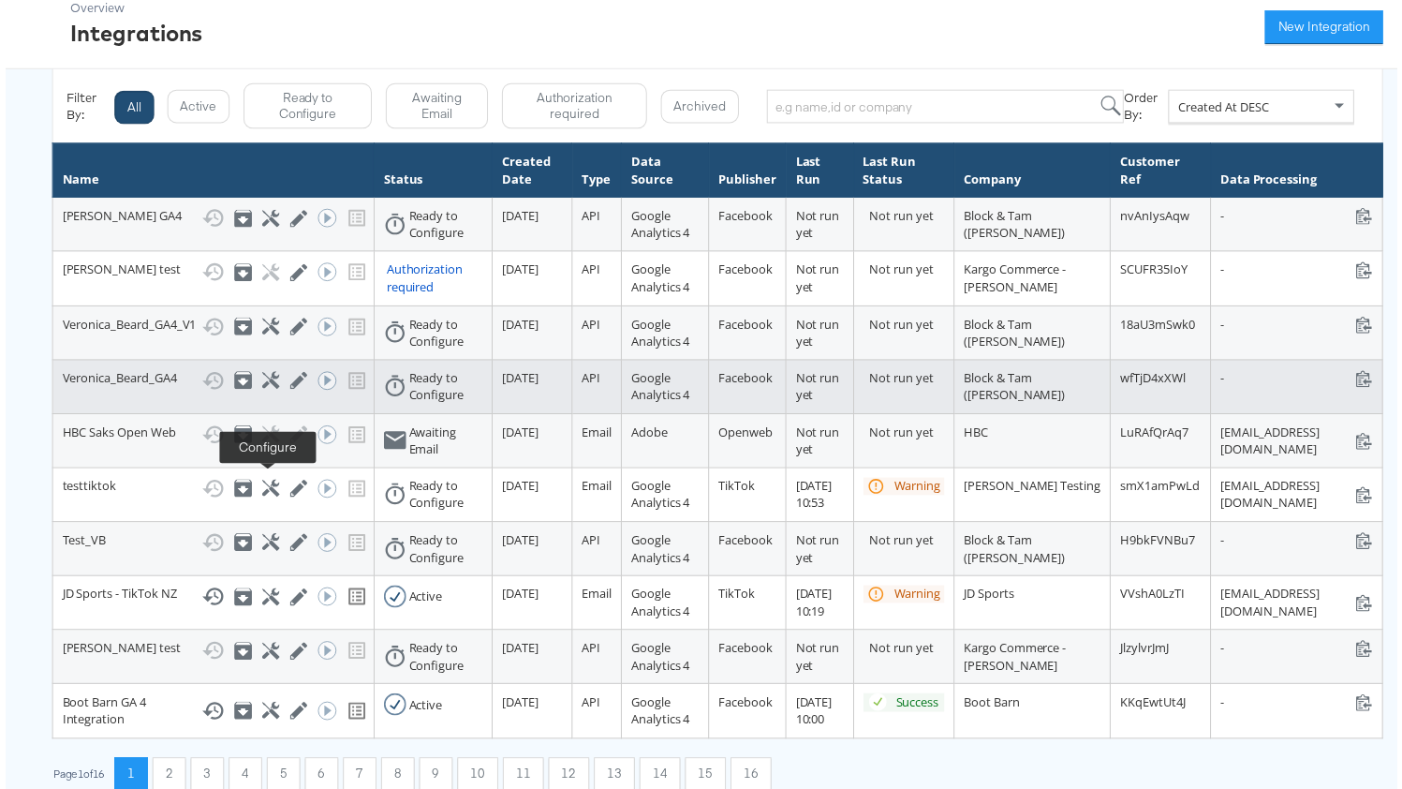
click at [261, 392] on icon at bounding box center [268, 383] width 18 height 18
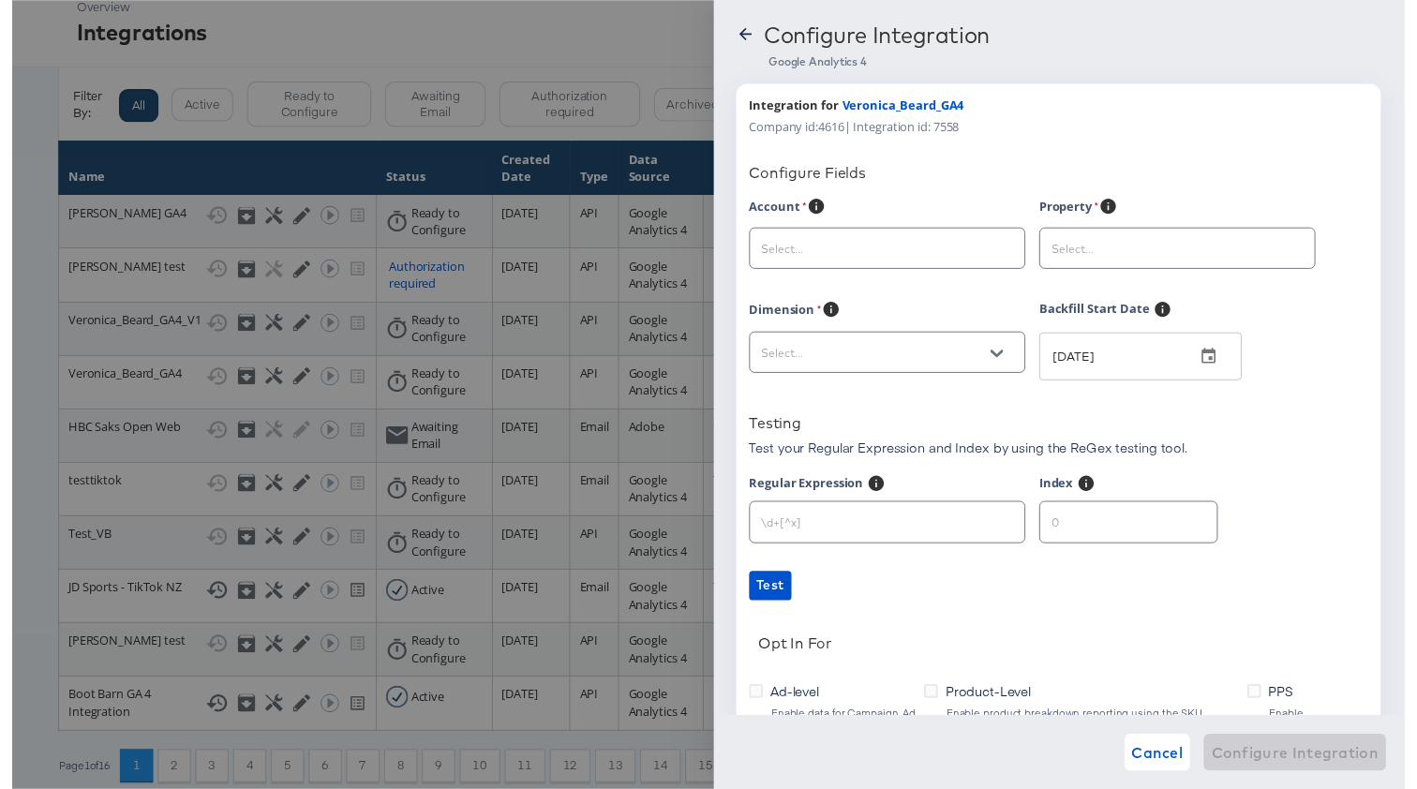
click at [745, 33] on icon at bounding box center [745, 34] width 19 height 19
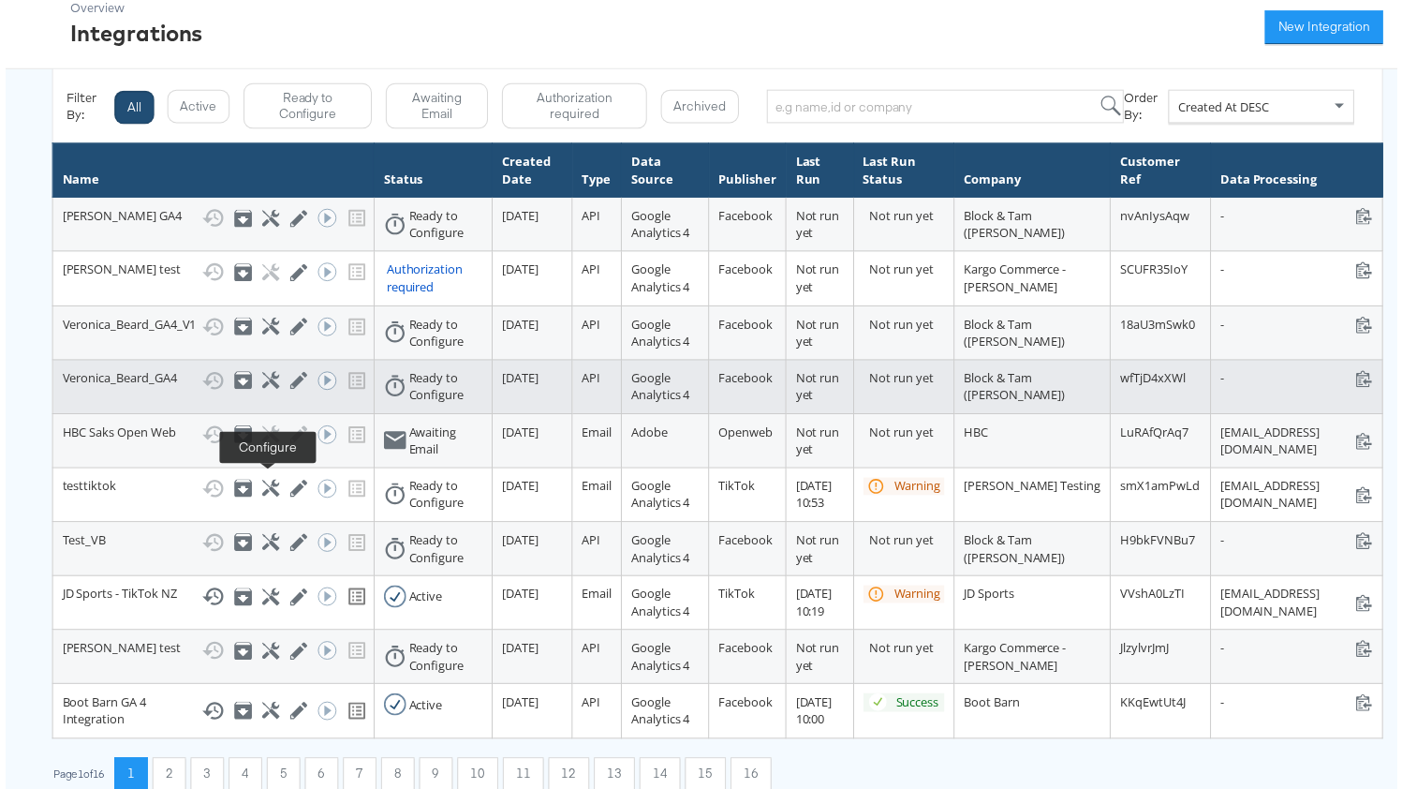
click at [260, 392] on icon at bounding box center [268, 383] width 18 height 18
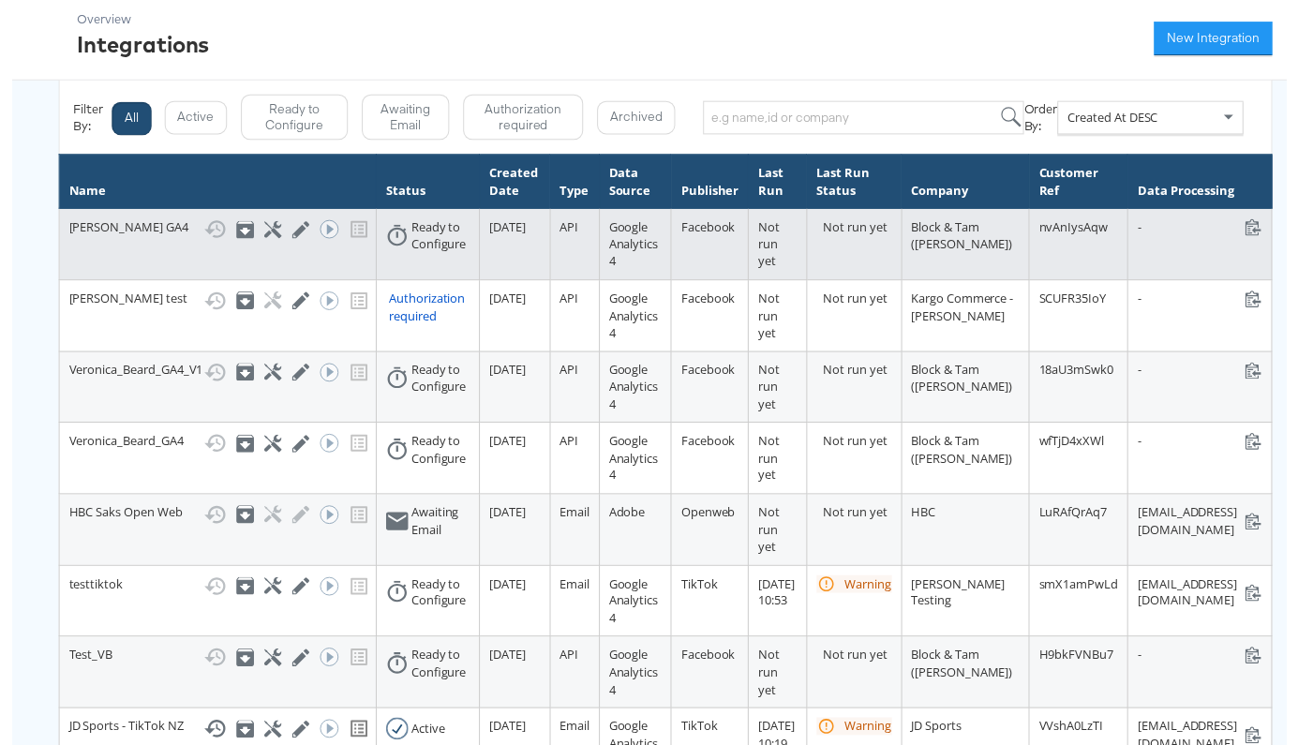
scroll to position [71, 0]
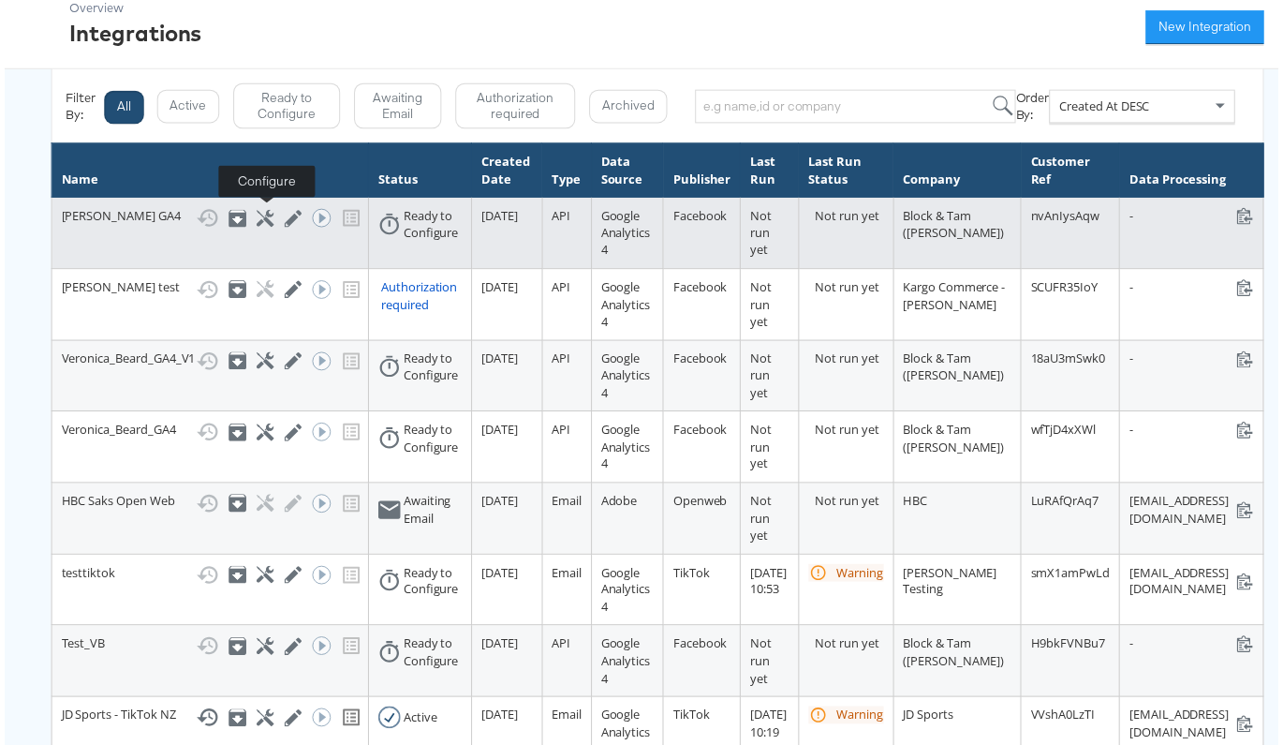
click at [258, 221] on icon at bounding box center [263, 220] width 18 height 18
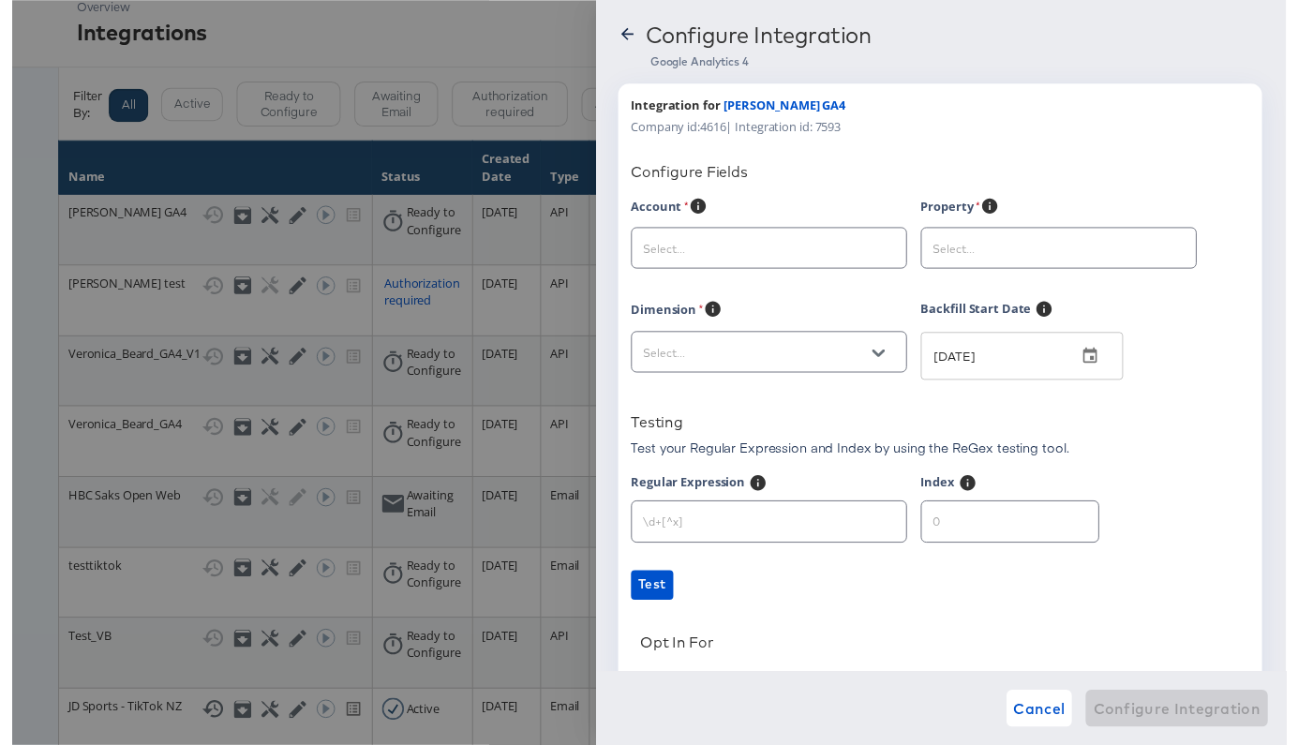
drag, startPoint x: 1229, startPoint y: 61, endPoint x: 620, endPoint y: 159, distance: 616.8
click at [1076, 61] on div "Google Analytics 4" at bounding box center [962, 62] width 625 height 15
click at [619, 32] on icon at bounding box center [626, 34] width 19 height 19
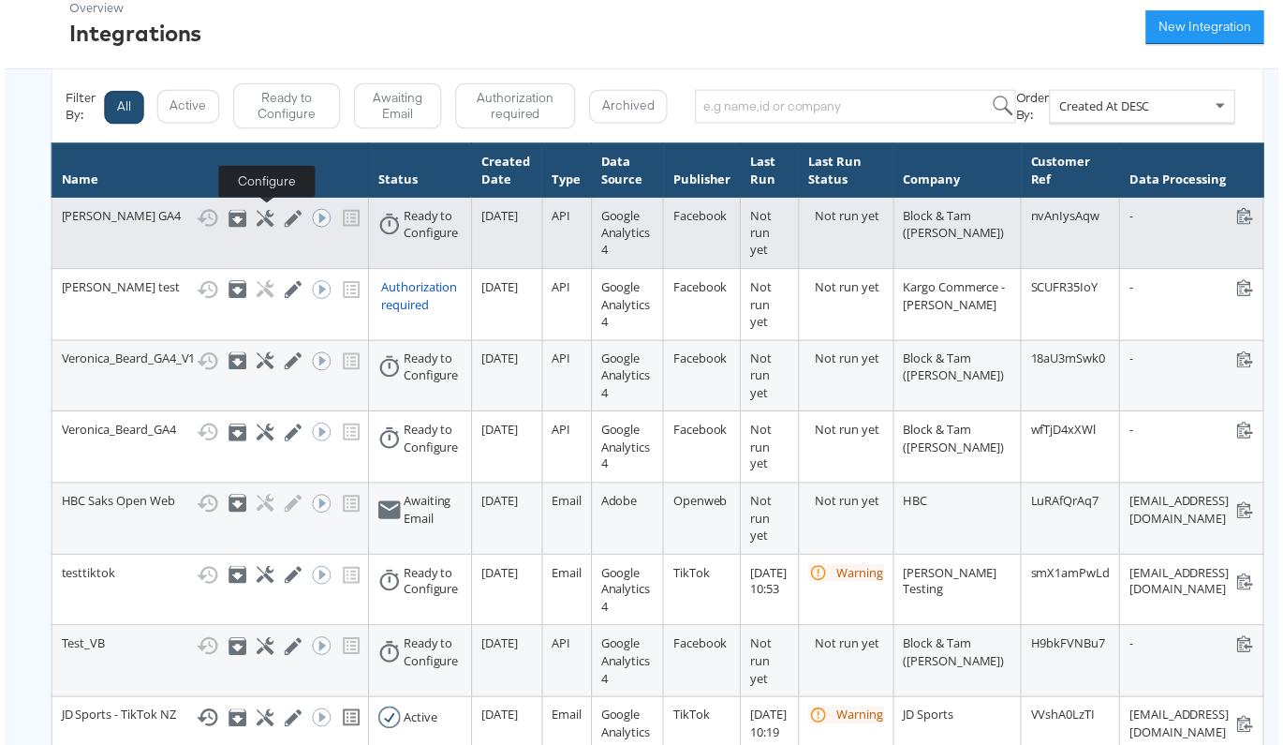
click at [258, 222] on icon at bounding box center [263, 220] width 18 height 18
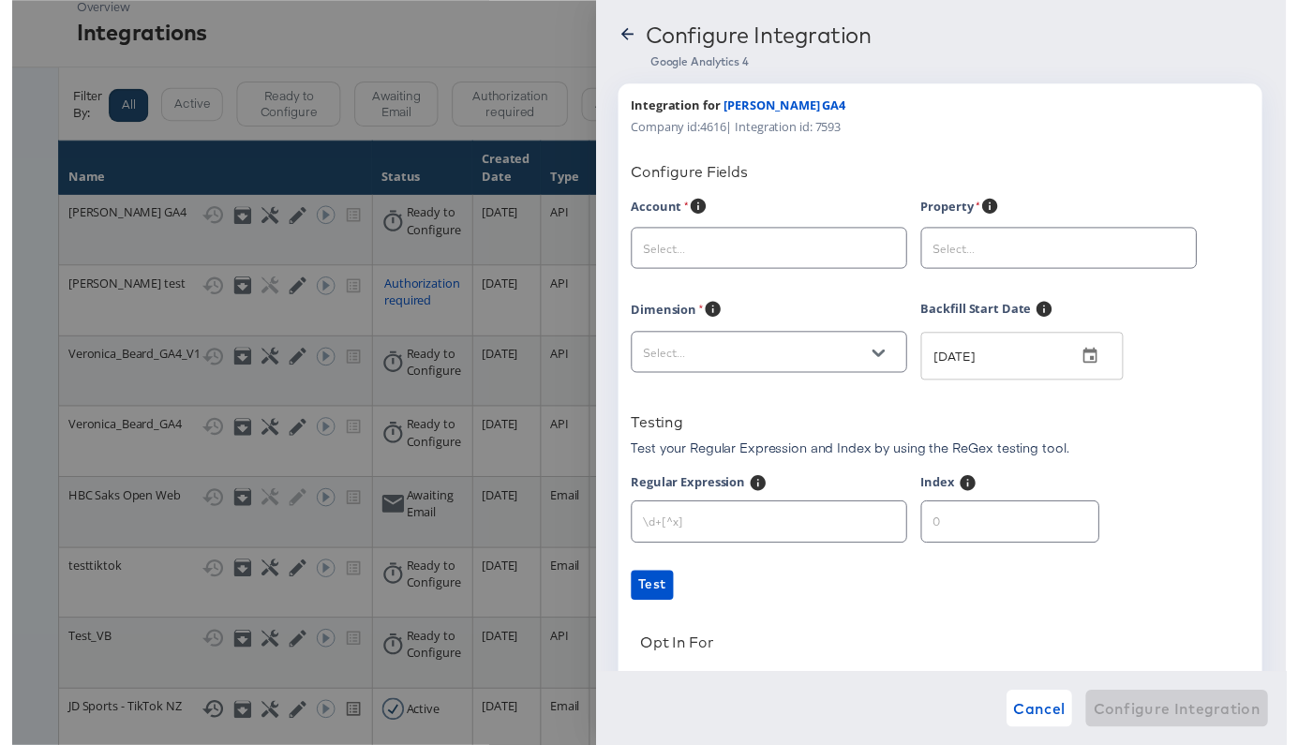
click at [271, 187] on div at bounding box center [649, 379] width 1298 height 759
click at [619, 33] on icon at bounding box center [626, 34] width 19 height 19
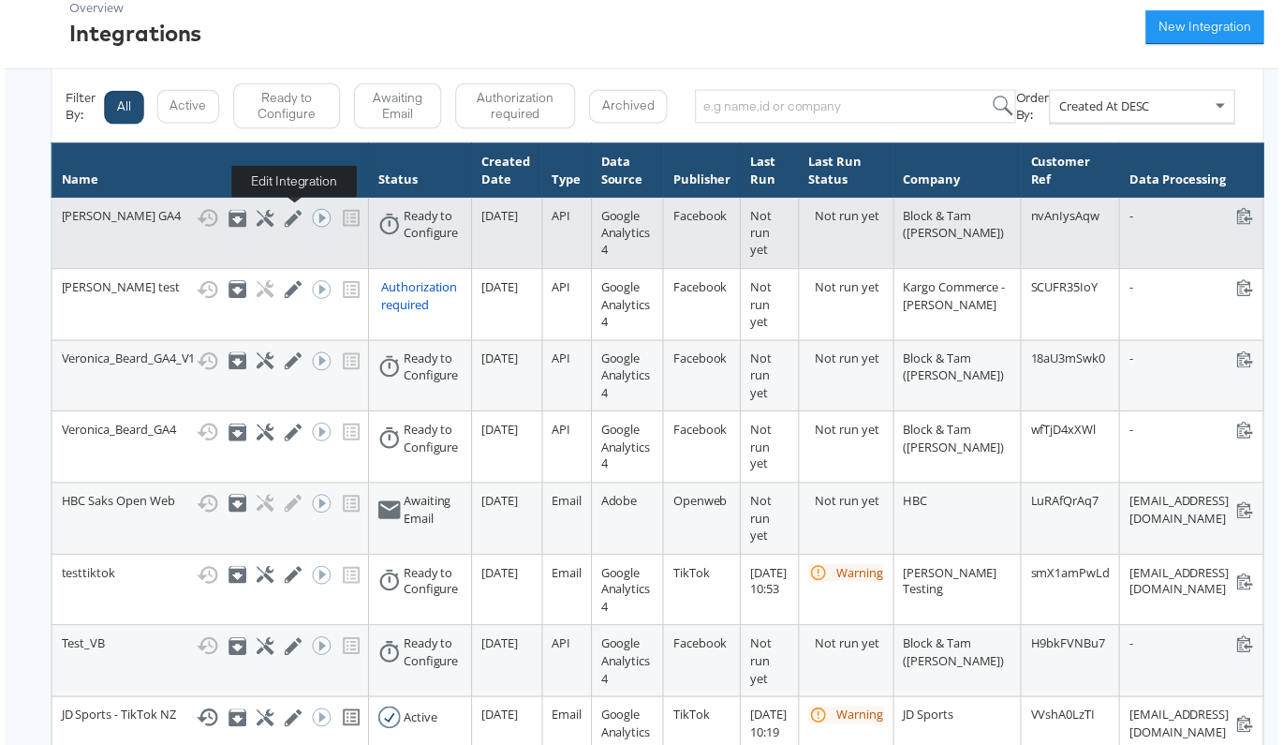
click at [296, 217] on icon at bounding box center [291, 220] width 18 height 18
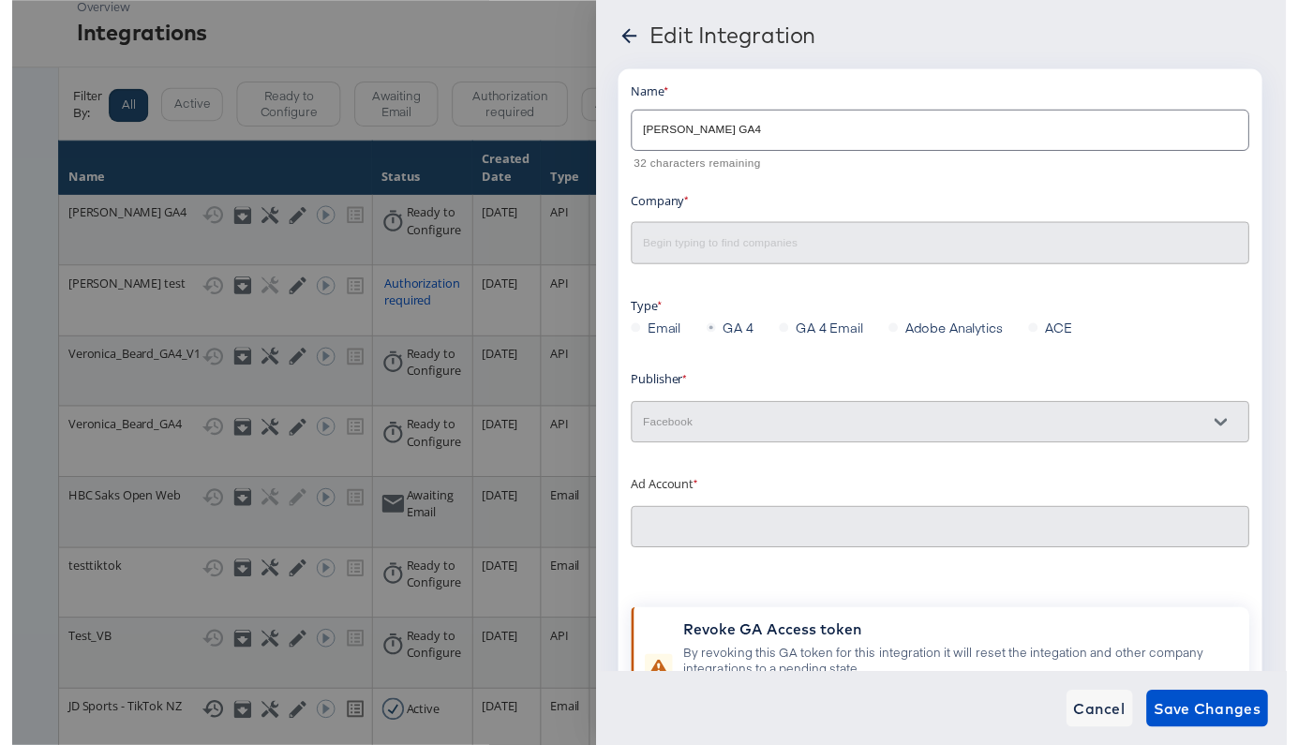
type input "[PERSON_NAME] 2.0: (ACT: 497801206465538)"
type input "Block & Tam ([PERSON_NAME])"
